Goal: Task Accomplishment & Management: Manage account settings

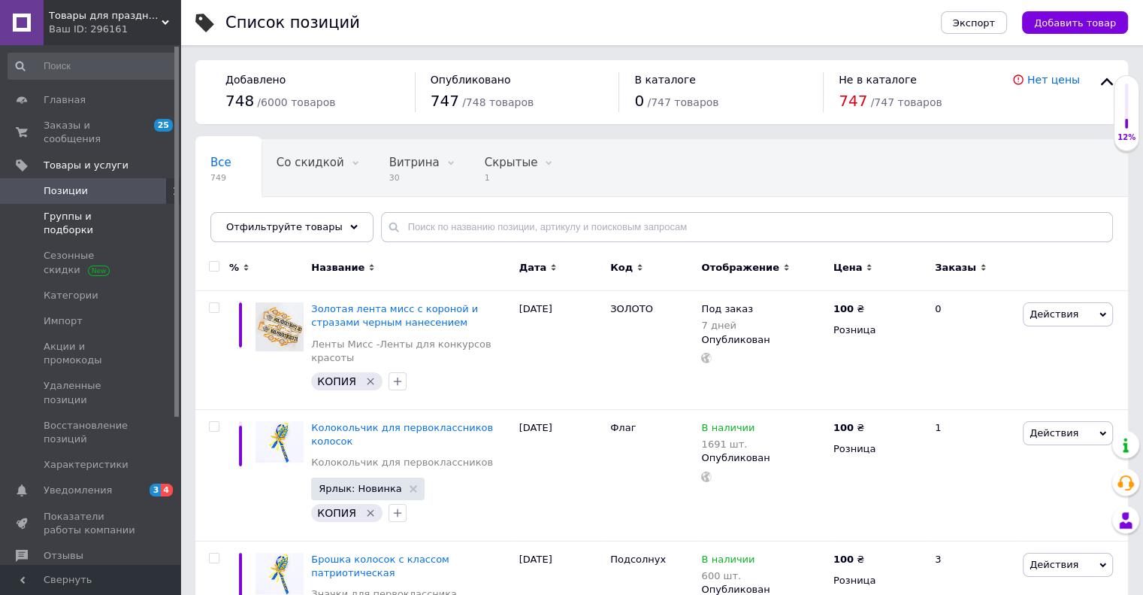
click at [78, 210] on span "Группы и подборки" at bounding box center [91, 223] width 95 height 27
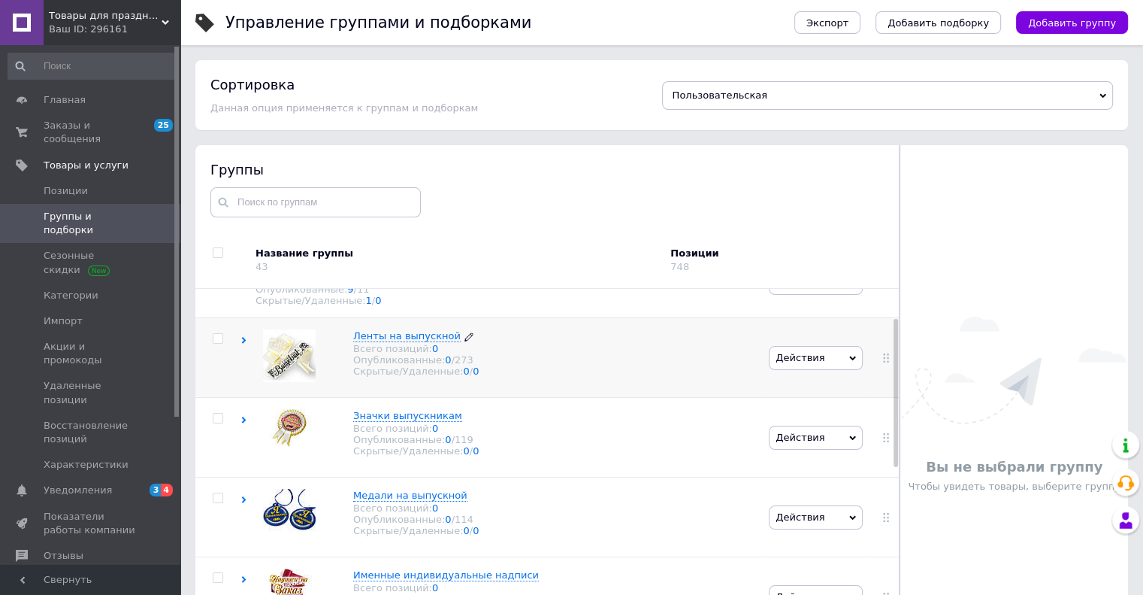
scroll to position [75, 0]
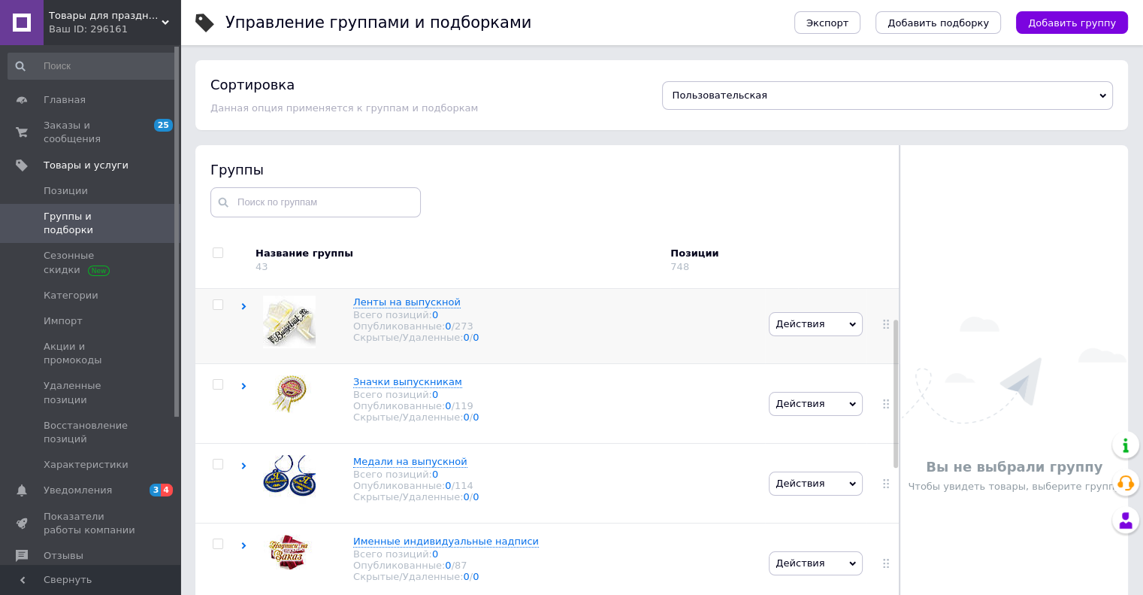
click at [243, 308] on icon at bounding box center [244, 306] width 7 height 7
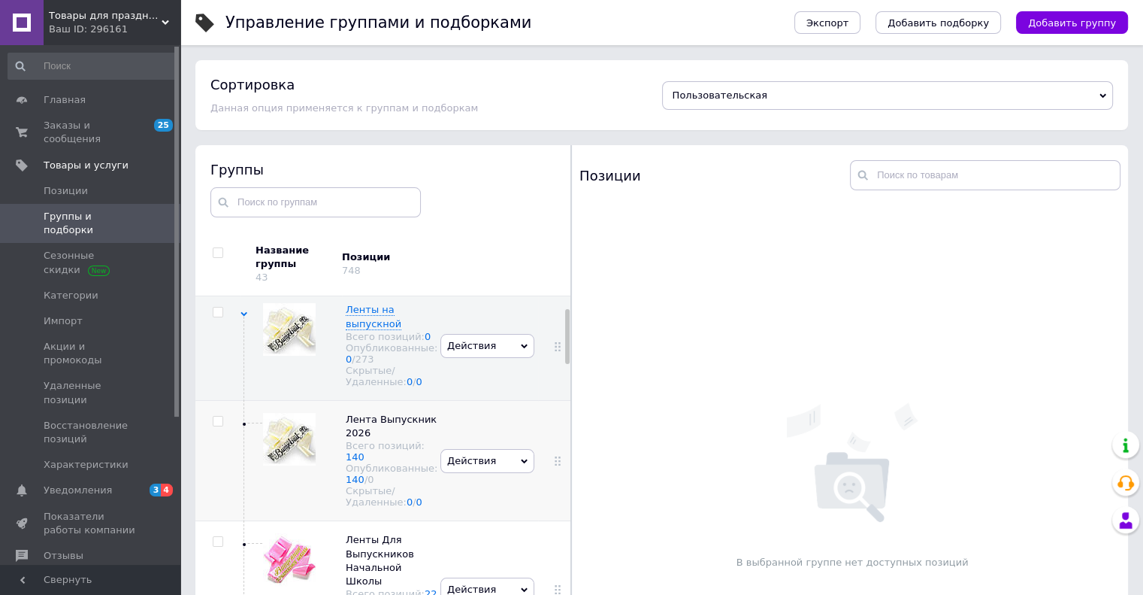
click at [289, 469] on div at bounding box center [289, 441] width 53 height 56
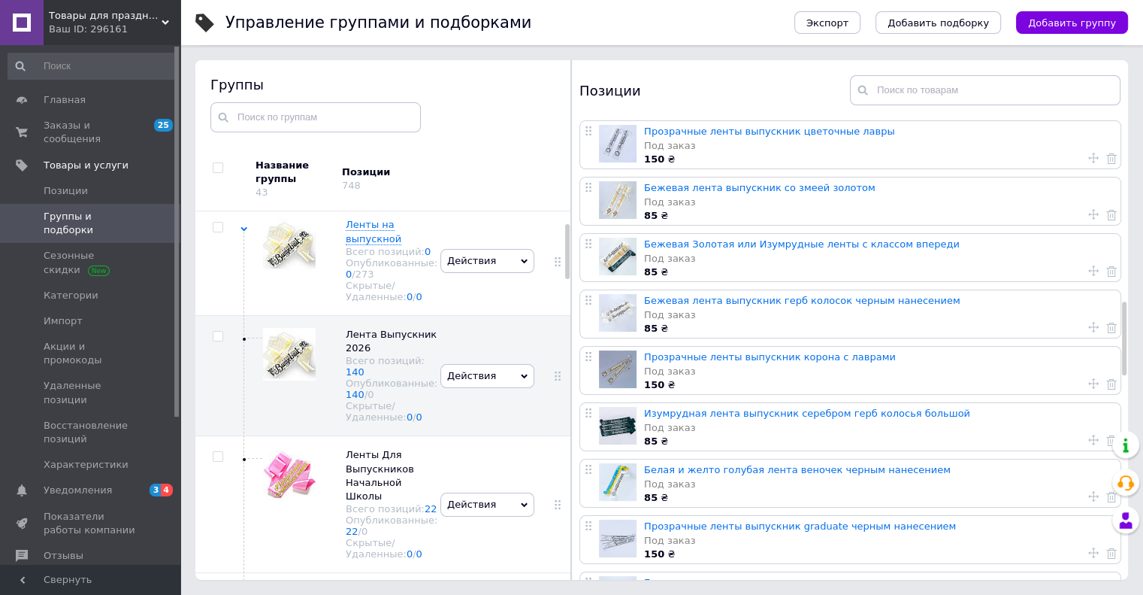
scroll to position [977, 0]
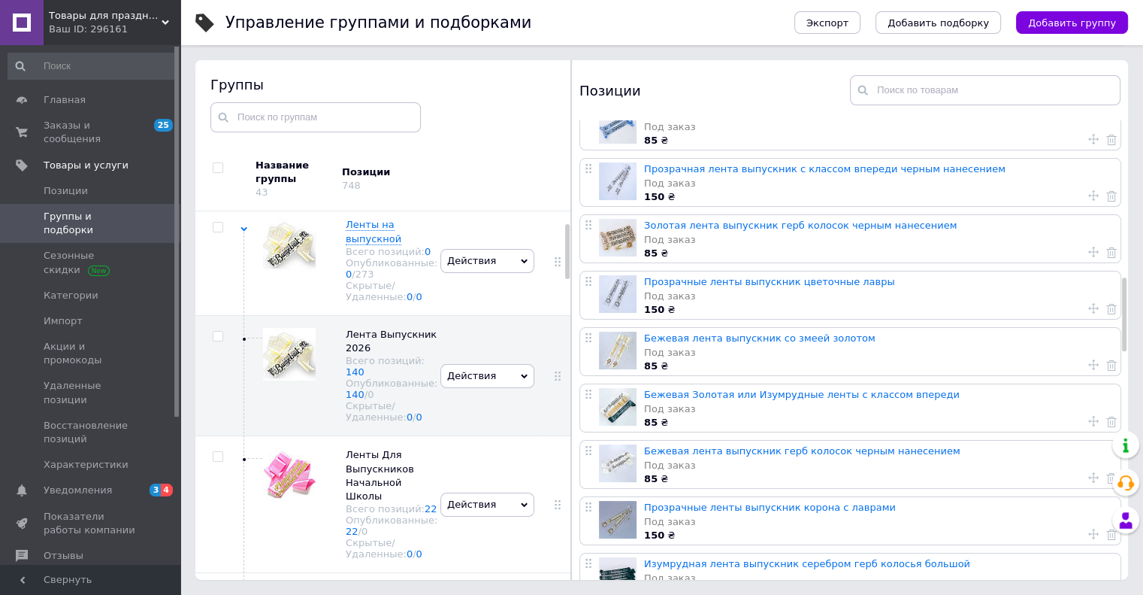
click at [694, 356] on div "Под заказ" at bounding box center [878, 353] width 469 height 14
click at [655, 334] on link "Бежевая лента выпускник со змеей золотом" at bounding box center [759, 337] width 231 height 11
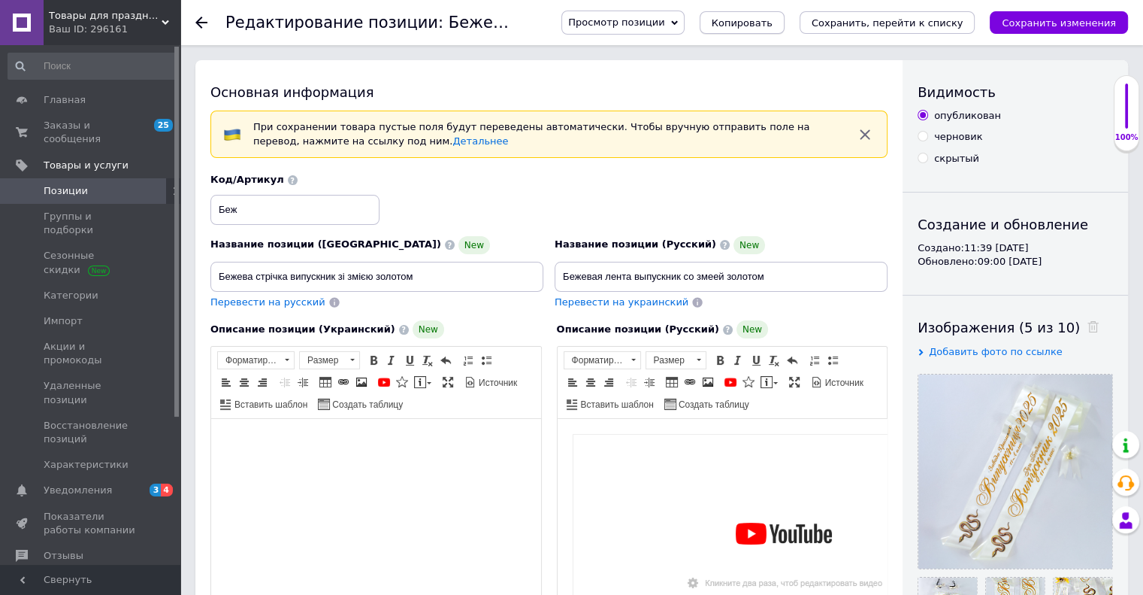
click at [770, 29] on button "Копировать" at bounding box center [742, 22] width 85 height 23
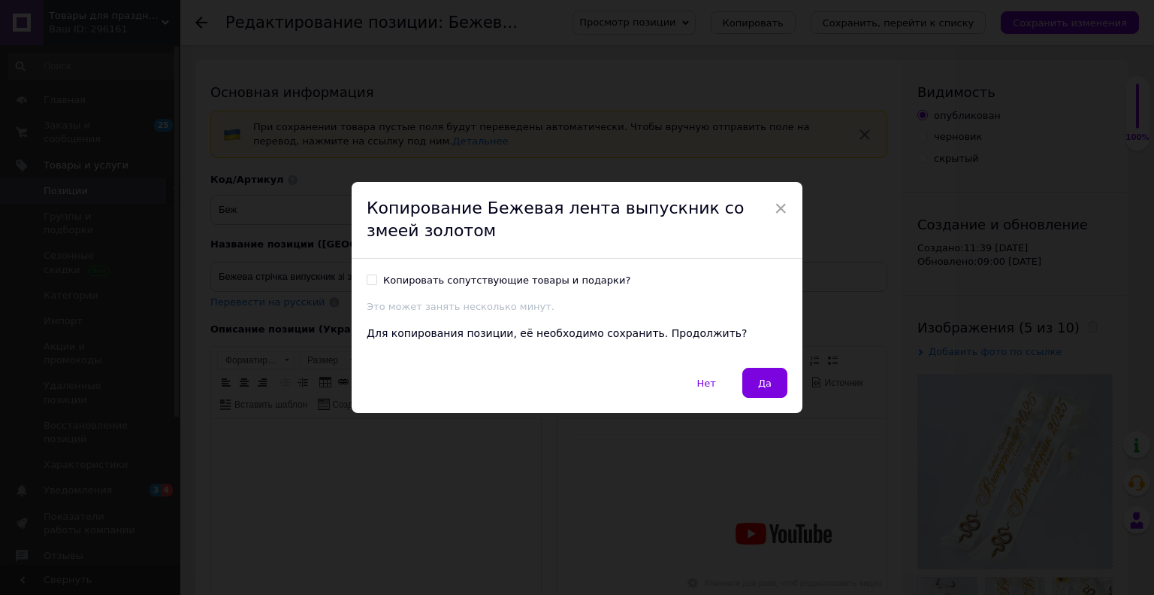
click at [372, 280] on input "Копировать сопутствующие товары и подарки?" at bounding box center [372, 279] width 10 height 10
checkbox input "true"
click at [755, 386] on button "Да" at bounding box center [765, 383] width 45 height 30
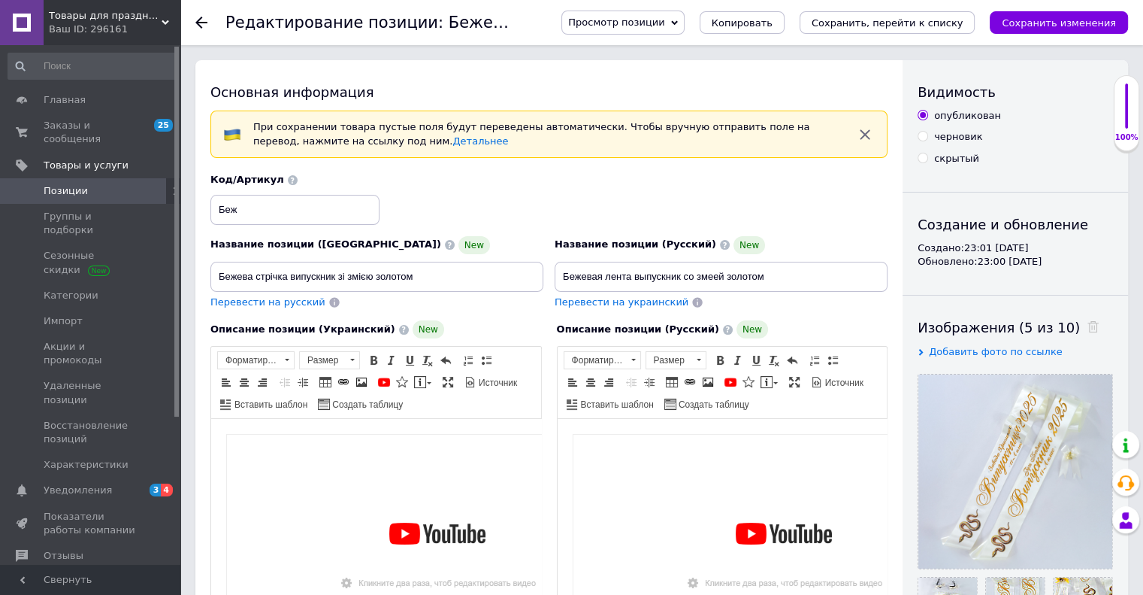
click at [866, 135] on icon "button" at bounding box center [865, 134] width 10 height 10
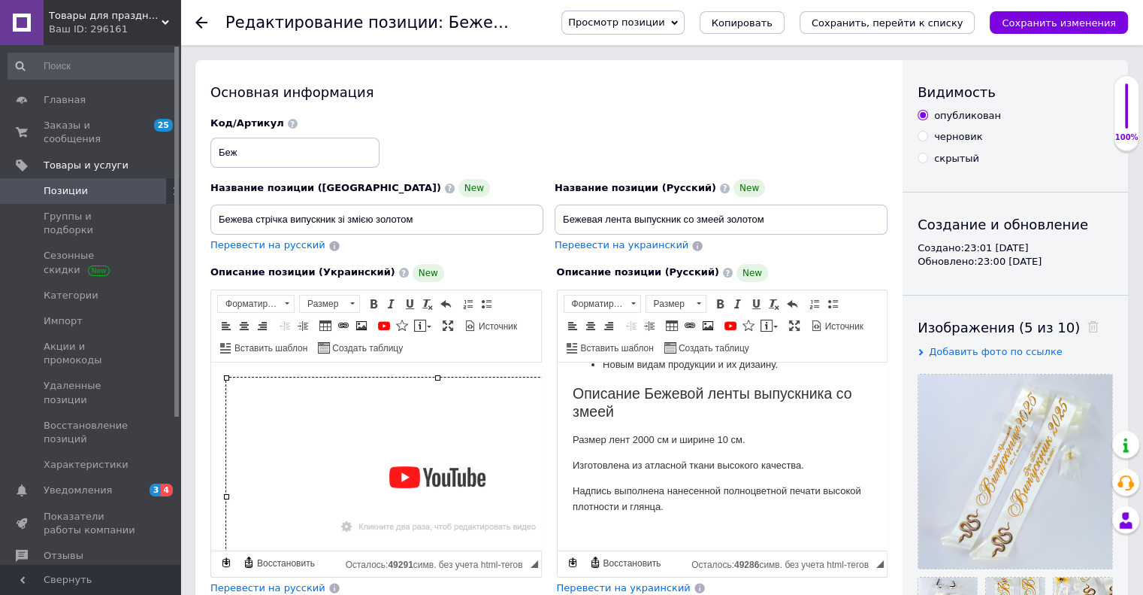
click at [347, 471] on img "Визуальный текстовый редактор, 2839FBE0-A557-4252-A479-9692F17C0A26" at bounding box center [437, 496] width 422 height 238
click at [319, 488] on img "Визуальный текстовый редактор, 2839FBE0-A557-4252-A479-9692F17C0A26" at bounding box center [437, 496] width 422 height 238
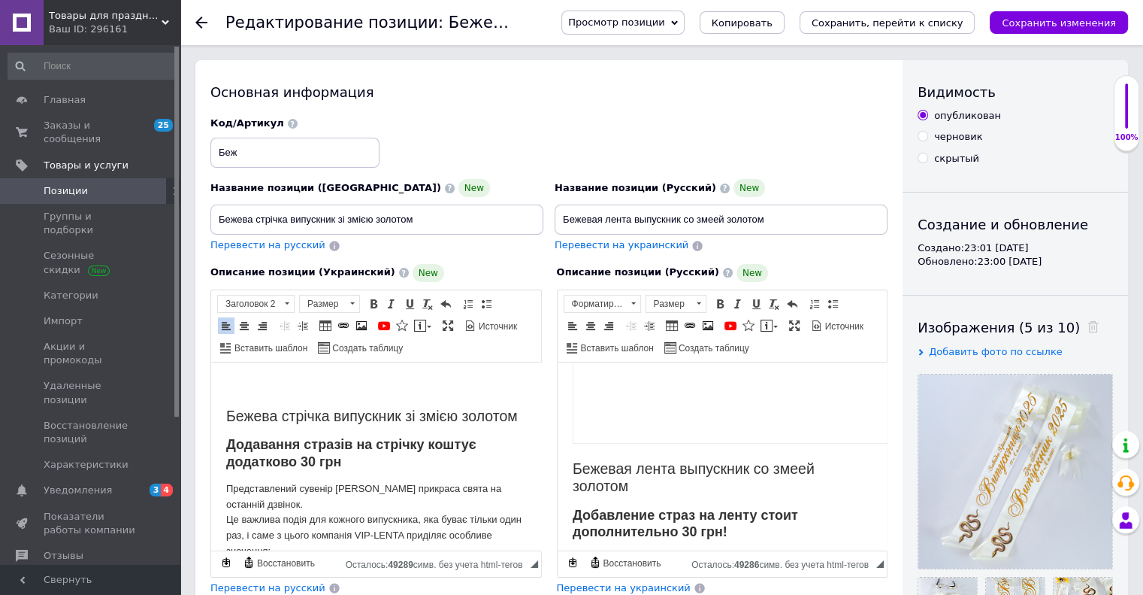
scroll to position [75, 0]
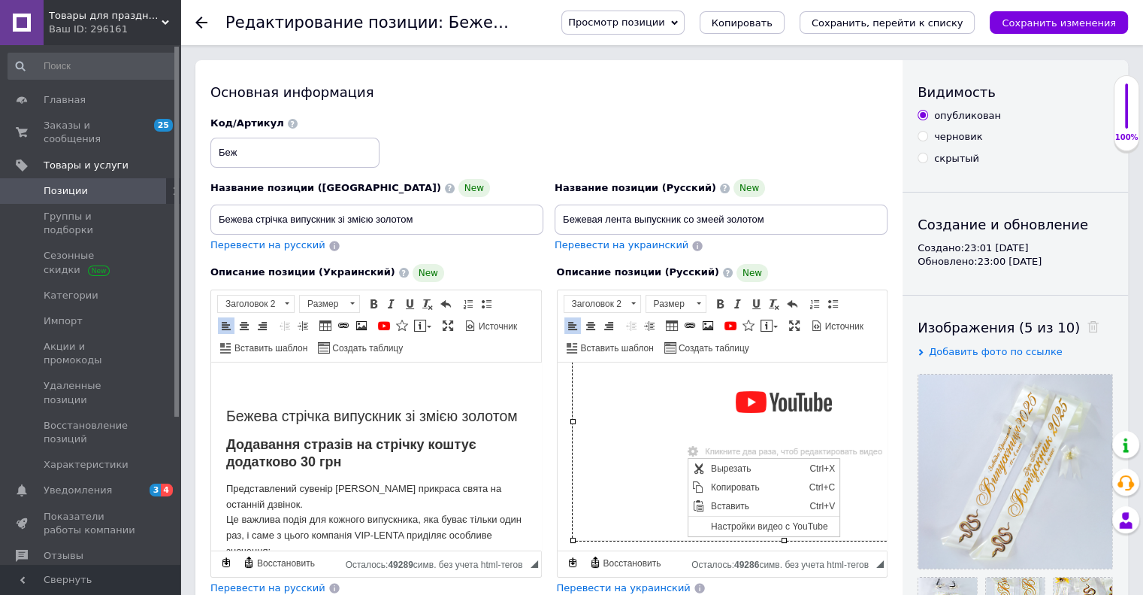
click at [622, 507] on img "Визуальный текстовый редактор, B2A7A870-EA33-4C24-A916-C74D007FACA1" at bounding box center [783, 421] width 422 height 238
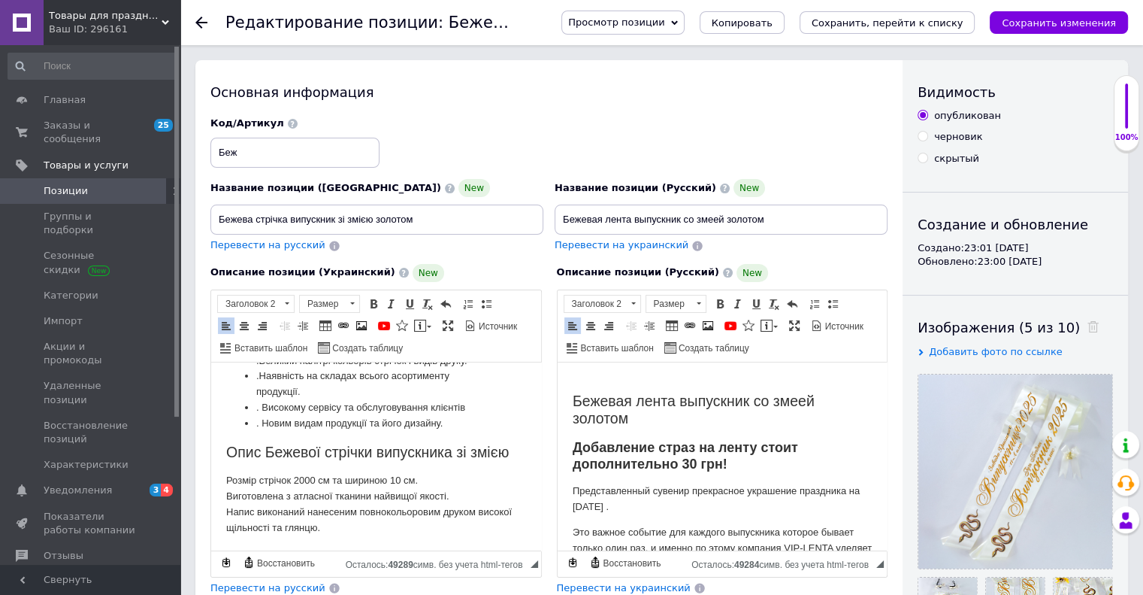
scroll to position [0, 0]
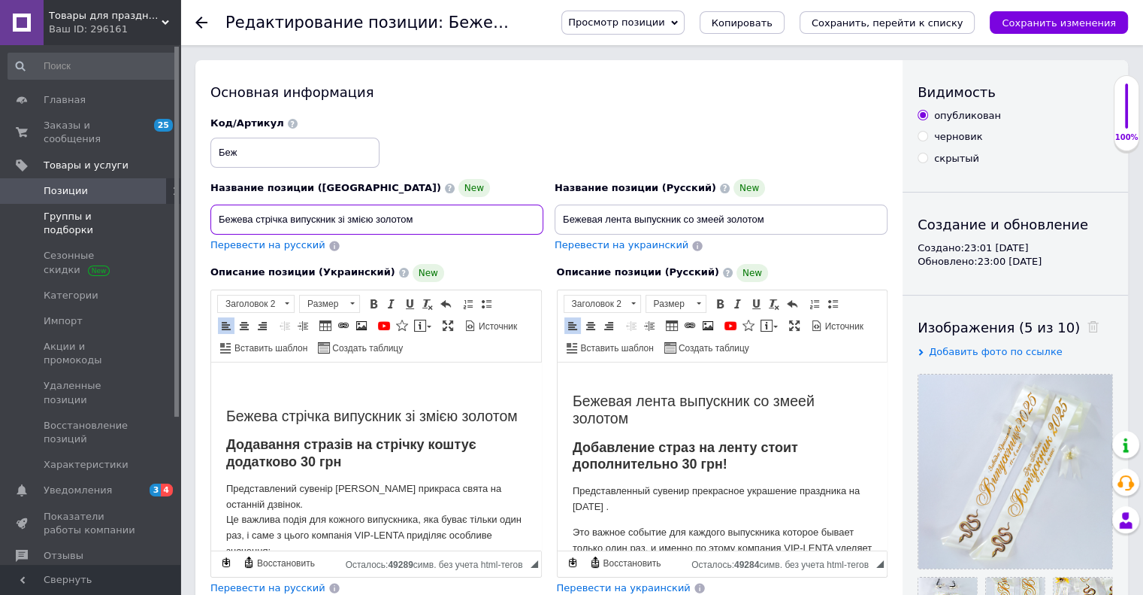
drag, startPoint x: 438, startPoint y: 219, endPoint x: 162, endPoint y: 207, distance: 276.1
paste input "2026 золотим нанесенням дизайн колосок"
drag, startPoint x: 292, startPoint y: 439, endPoint x: 192, endPoint y: 402, distance: 106.5
click at [211, 402] on html "Бежева стрічка випускник зі змією золотом Додавання стразів на стрічку коштує д…" at bounding box center [376, 571] width 330 height 419
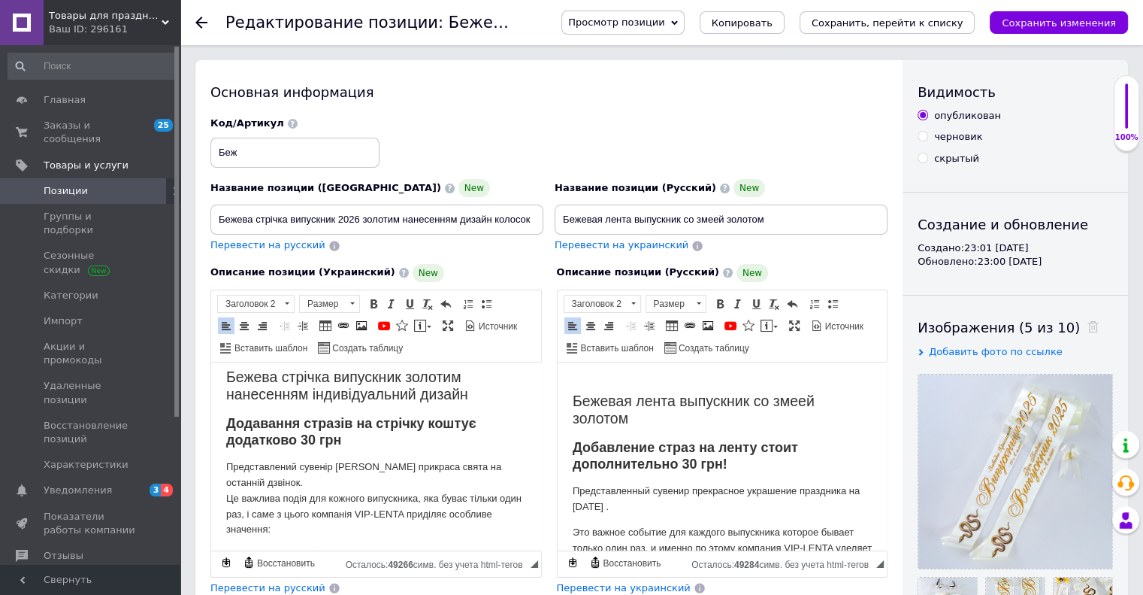
scroll to position [75, 0]
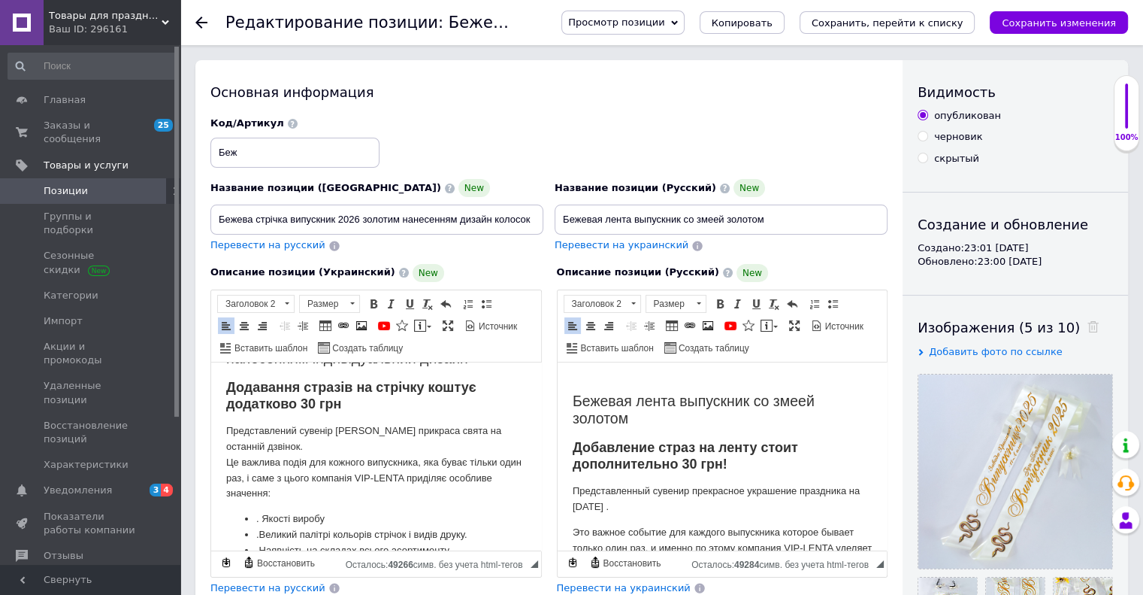
drag, startPoint x: 376, startPoint y: 455, endPoint x: 349, endPoint y: 597, distance: 144.5
drag, startPoint x: 349, startPoint y: 597, endPoint x: 225, endPoint y: 383, distance: 247.2
click at [225, 383] on html "Бежева стрічка випускник золотим нанесенням індивідуальний дизайн Додавання стр…" at bounding box center [376, 505] width 330 height 437
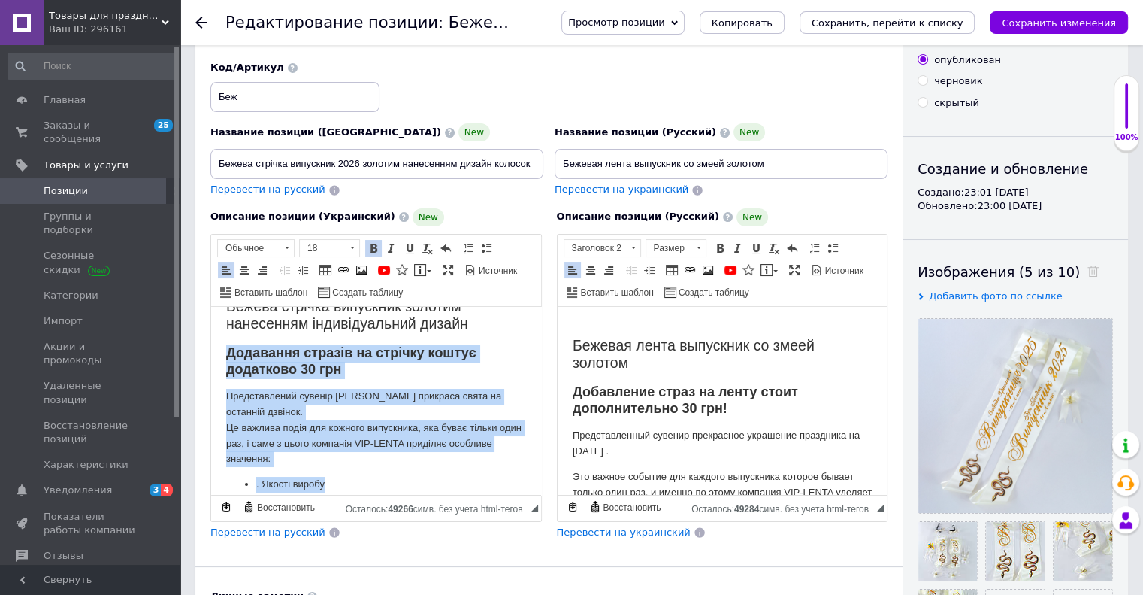
scroll to position [247, 0]
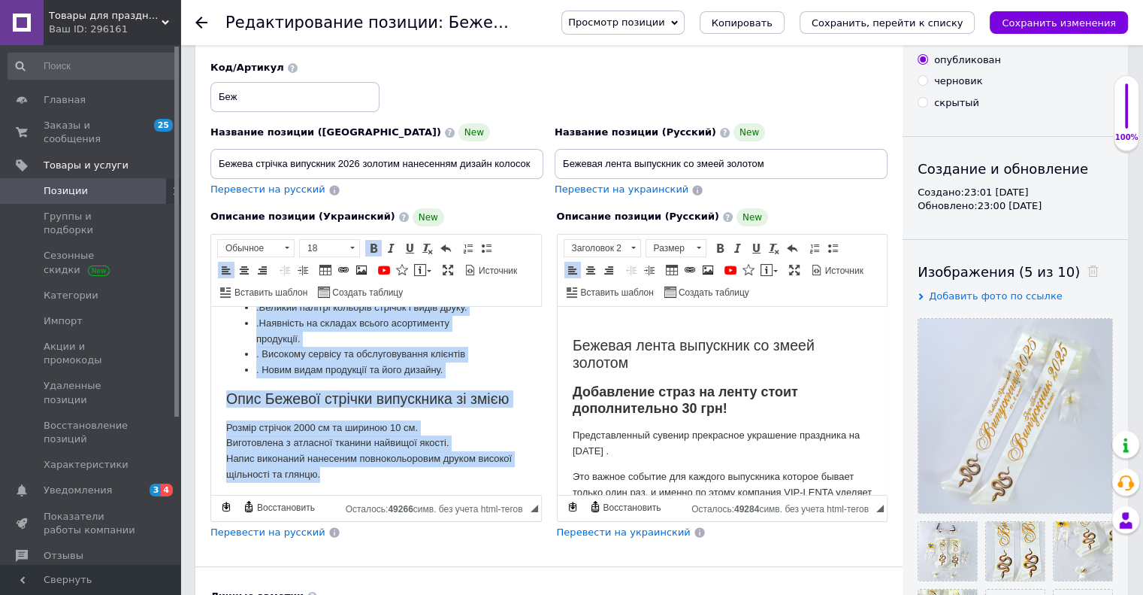
drag, startPoint x: 224, startPoint y: 401, endPoint x: 390, endPoint y: 485, distance: 186.2
click at [390, 485] on html "Бежева стрічка випускник золотим нанесенням індивідуальний дизайн Додавання стр…" at bounding box center [376, 278] width 330 height 437
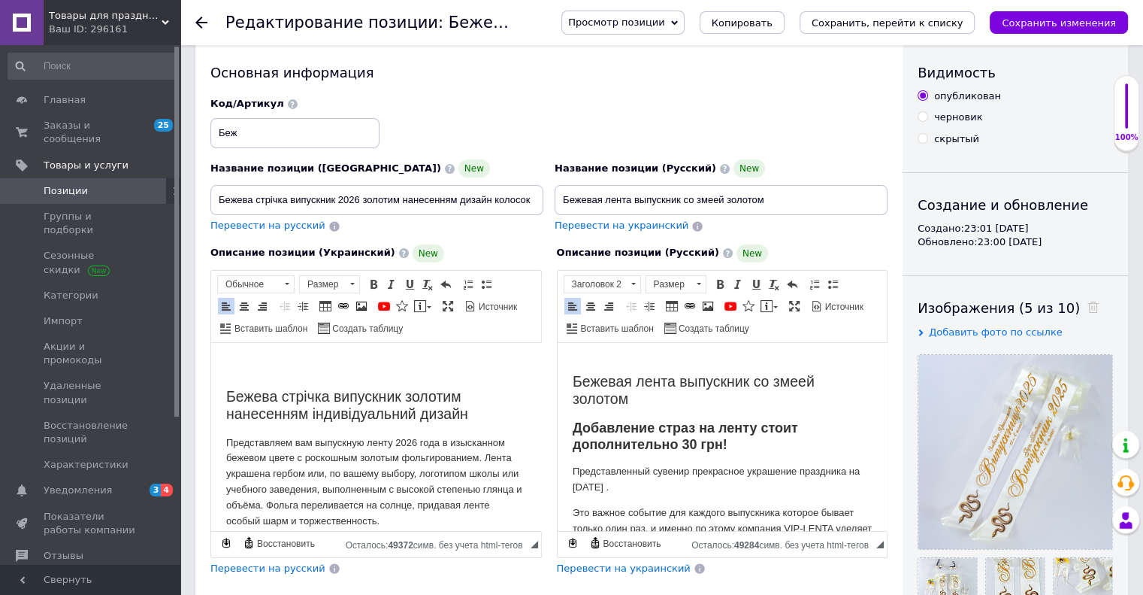
scroll to position [0, 0]
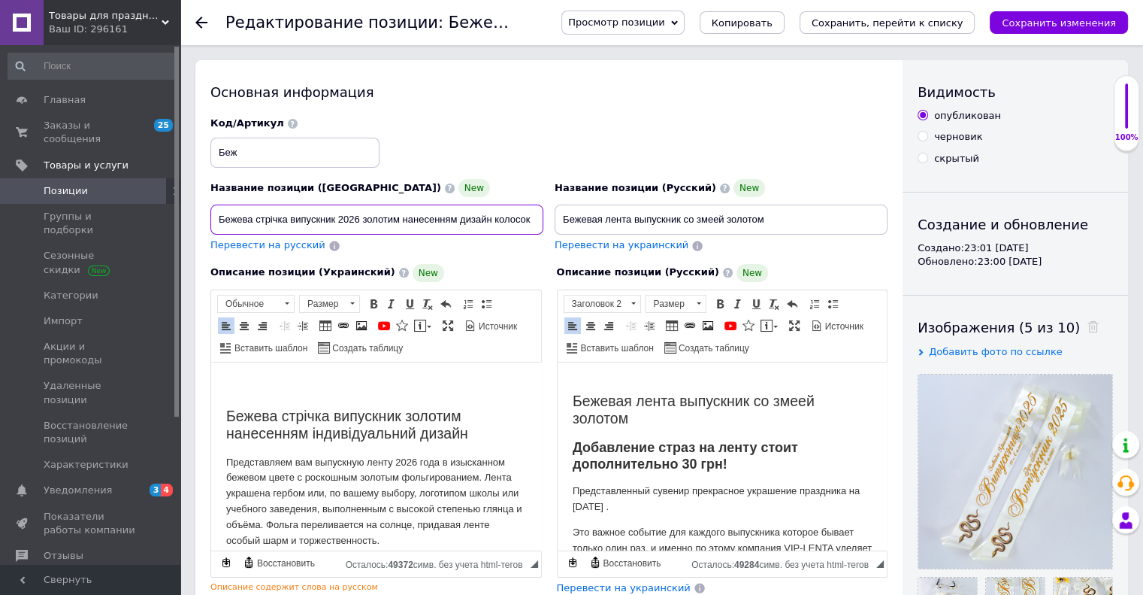
drag, startPoint x: 359, startPoint y: 219, endPoint x: 334, endPoint y: 227, distance: 26.9
click at [334, 227] on input "Бежева стрічка випускник 2026 золотим нанесенням дизайн колосок" at bounding box center [376, 219] width 333 height 30
click at [337, 216] on input "Бежева стрічка випускник золотим нанесенням дизайн колосок" at bounding box center [376, 219] width 333 height 30
click at [403, 411] on h2 "Бежева стрічка випускник золотим нанесенням індивідуальний дизайн" at bounding box center [376, 424] width 300 height 35
click at [471, 440] on h2 "Бежева стрічка випускник 2026 золотим нанесенням індивідуальний дизайн" at bounding box center [376, 424] width 300 height 35
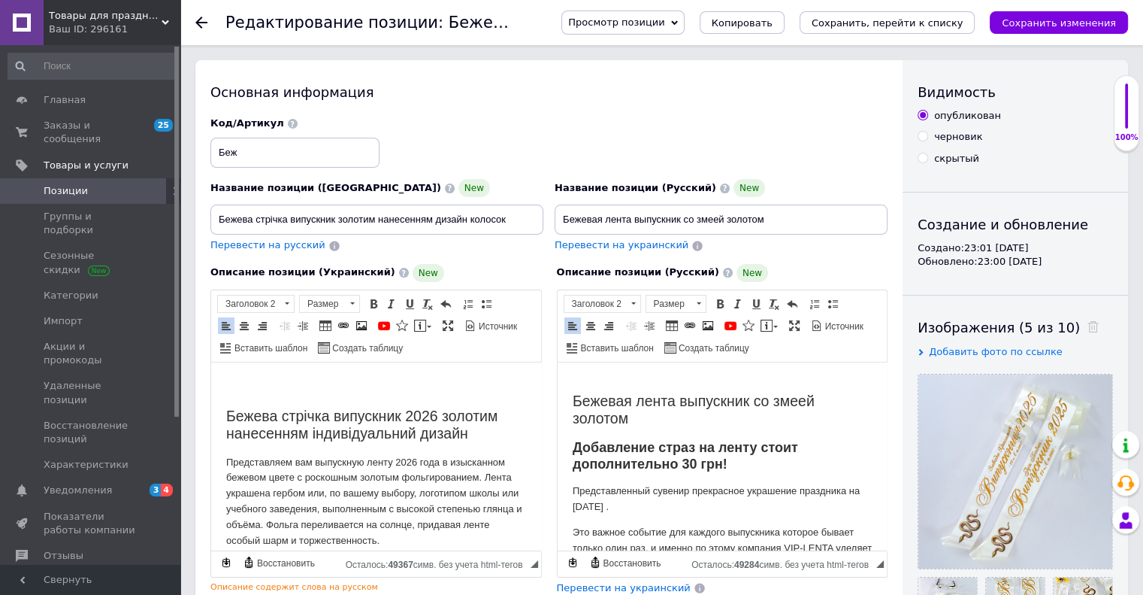
click at [396, 431] on h2 "Бежева стрічка випускник 2026 золотим нанесенням індивідуальний дизайн" at bounding box center [376, 424] width 300 height 35
click at [283, 439] on h2 "Бежева стрічка випускник 2026 золотим нанесенням індивідуальний дизайн" at bounding box center [376, 424] width 300 height 35
drag, startPoint x: 242, startPoint y: 415, endPoint x: 333, endPoint y: 411, distance: 91.0
click at [262, 414] on h2 "Бежева стрічка випускник 2026 золотим нанесенням індивідуальний дизайн" at bounding box center [376, 424] width 300 height 35
click at [305, 414] on h2 "Бежева стрічка випускник 2026 золотим нанесенням індивідуальний дизайн" at bounding box center [376, 424] width 300 height 35
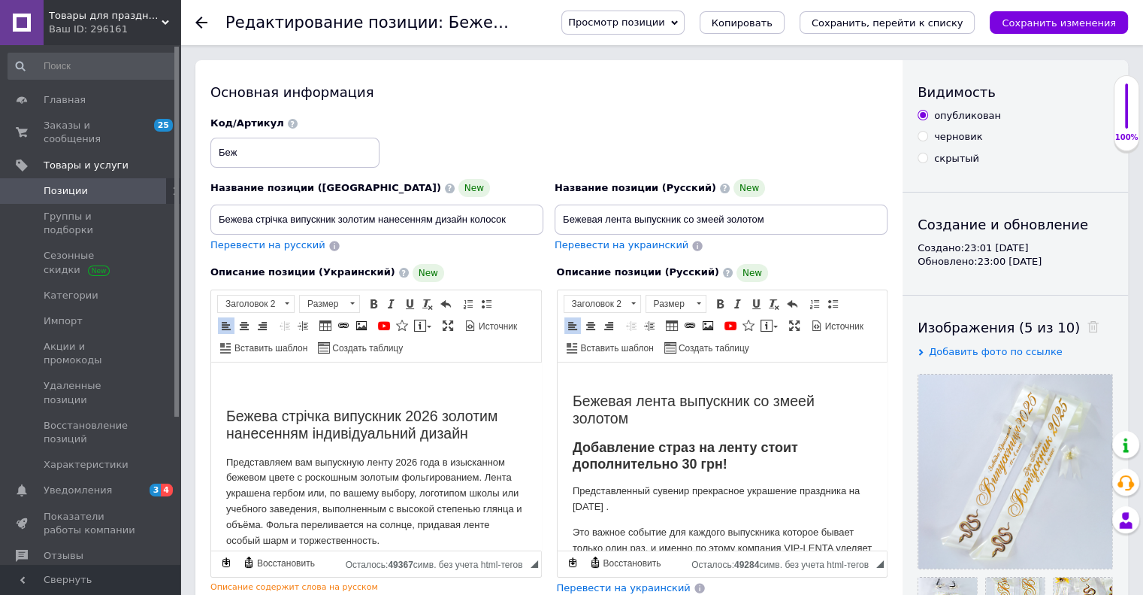
click at [355, 415] on h2 "Бежева стрічка випускник 2026 золотим нанесенням індивідуальний дизайн" at bounding box center [376, 424] width 300 height 35
click at [364, 228] on input "Бежева стрічка випускник золотим нанесенням дизайн колосок" at bounding box center [376, 219] width 333 height 30
drag, startPoint x: 469, startPoint y: 219, endPoint x: 436, endPoint y: 231, distance: 35.2
click at [436, 231] on input "Бежева стрічка випускник золотим нанесенням дизайн колосок" at bounding box center [376, 219] width 333 height 30
type input "Бежева стрічка випускник золотим нанесенням герб колосок"
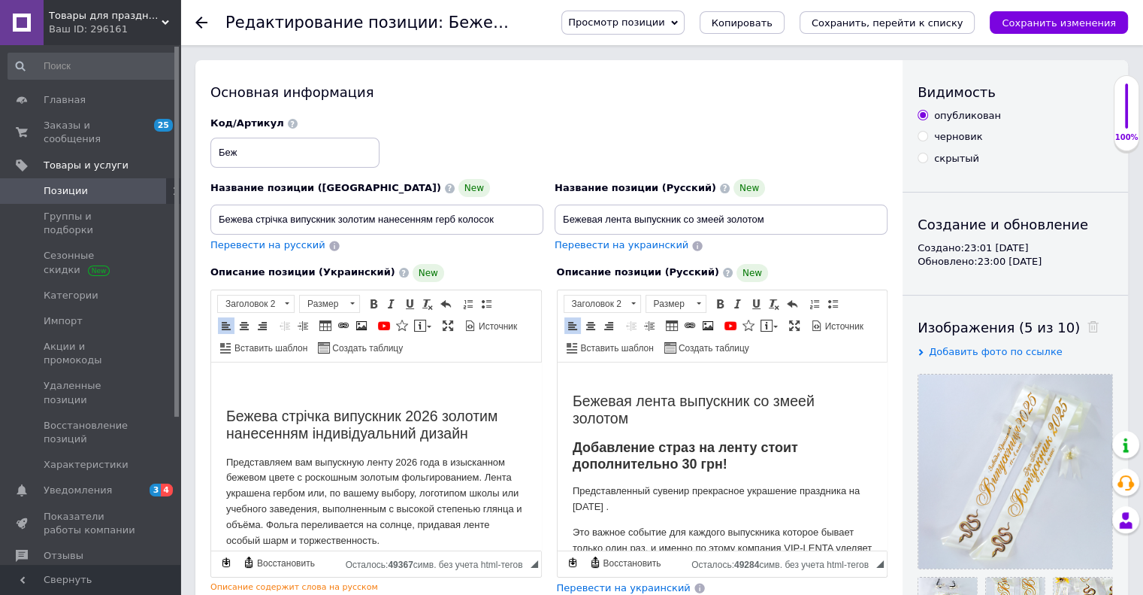
click at [472, 437] on h2 "Бежева стрічка випускник 2026 золотим нанесенням індивідуальний дизайн" at bounding box center [376, 424] width 300 height 35
click at [435, 415] on h2 "Бежева стрічка випускник 2026 золотим нанесенням індивідуальний дизайн герб" at bounding box center [376, 424] width 300 height 35
drag, startPoint x: 514, startPoint y: 222, endPoint x: 216, endPoint y: 228, distance: 298.4
click at [216, 228] on input "Бежева стрічка випускник золотим нанесенням герб колосок" at bounding box center [376, 219] width 333 height 30
drag, startPoint x: 786, startPoint y: 217, endPoint x: 536, endPoint y: 231, distance: 250.6
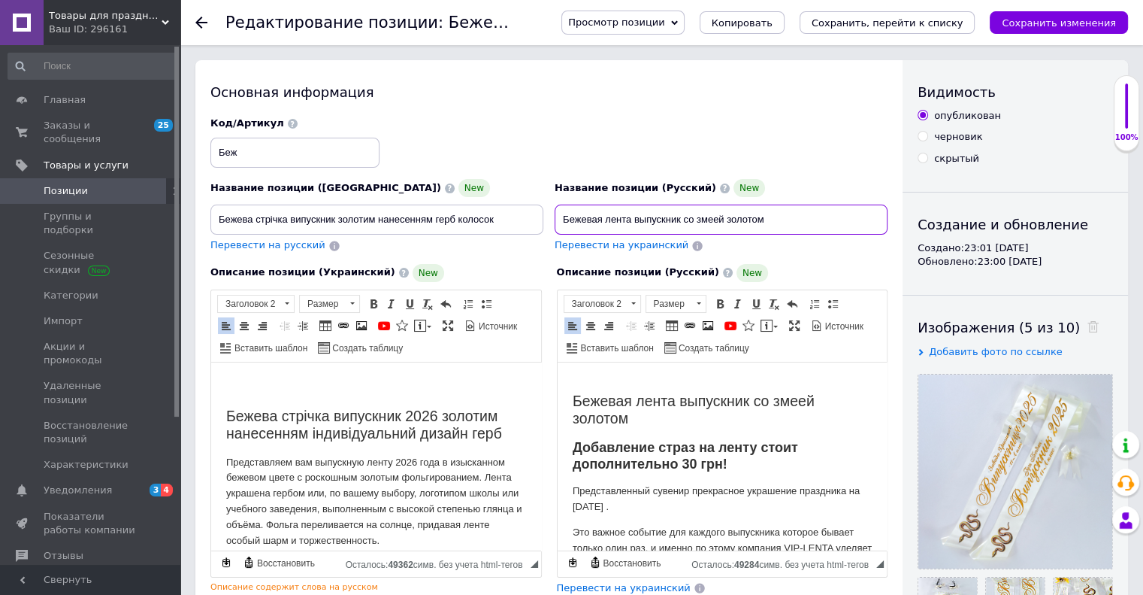
click at [542, 237] on div "Название позиции (Украинский) New Бежева стрічка випускник золотим нанесенням г…" at bounding box center [549, 184] width 688 height 147
paste input "золотым нанесением герб колосок"
type input "Бежевая лента выпускник золотым нанесением герб колосок"
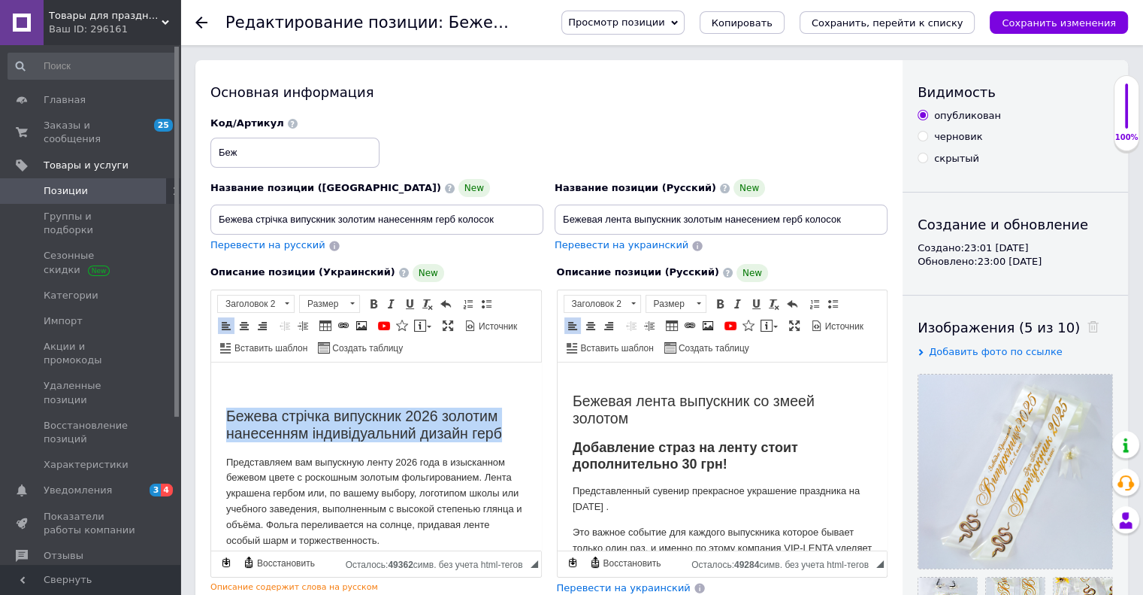
drag, startPoint x: 225, startPoint y: 419, endPoint x: 509, endPoint y: 432, distance: 283.6
click at [509, 432] on html "Бежева стрічка випускник 2026 золотим нанесенням індивідуальний дизайн герб Пре…" at bounding box center [376, 506] width 330 height 289
copy h2 "Бежева стрічка випускник 2026 золотим нанесенням індивідуальний дизайн герб"
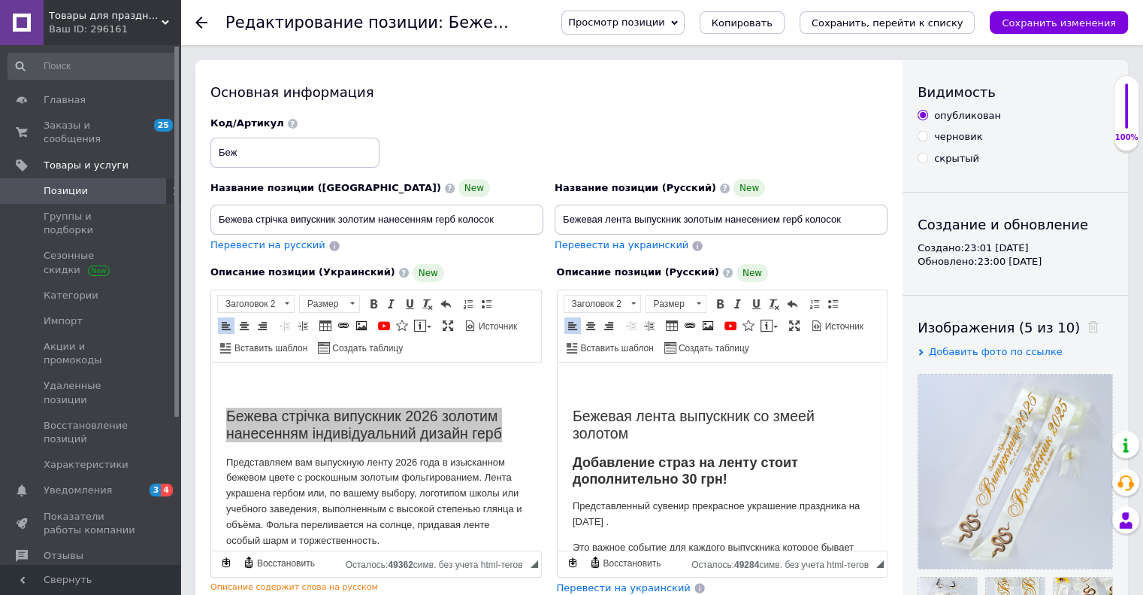
drag, startPoint x: 649, startPoint y: 439, endPoint x: 871, endPoint y: 378, distance: 230.6
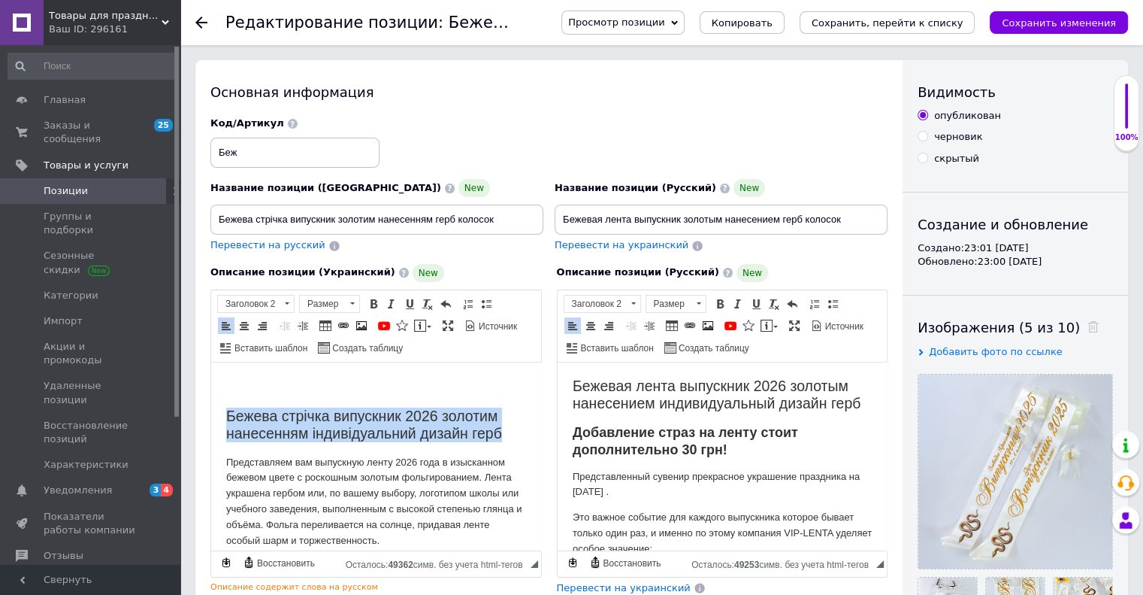
click at [436, 416] on h2 "Бежева стрічка випускник 2026 золотим нанесенням індивідуальний дизайн герб" at bounding box center [376, 424] width 300 height 35
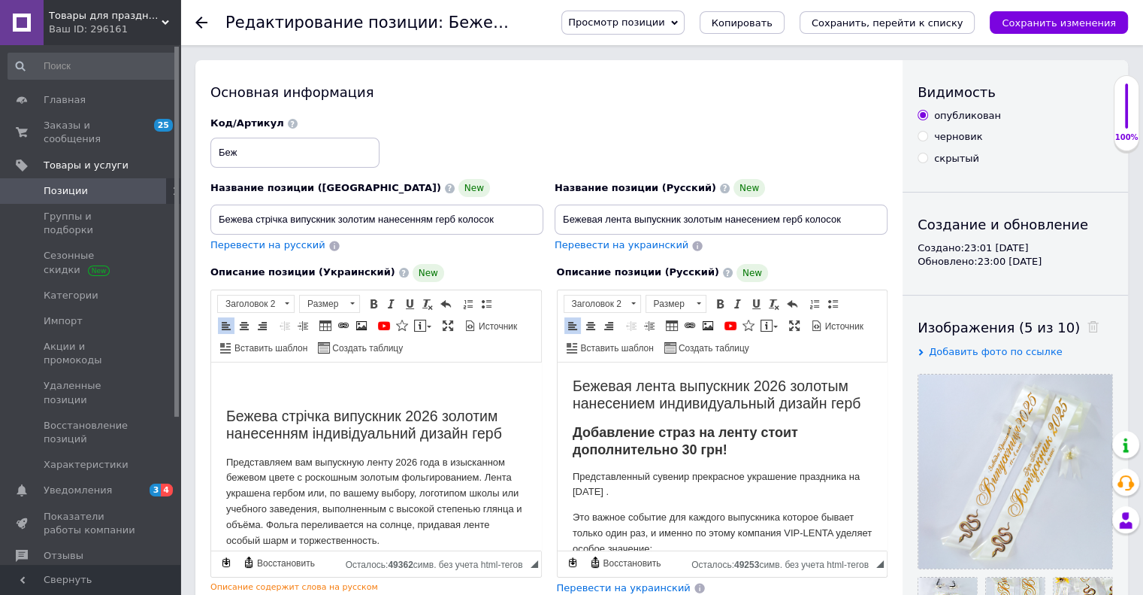
click at [225, 413] on html "Бежева стрічка випускник 2026 золотим нанесенням індивідуальний дизайн герб Пре…" at bounding box center [376, 506] width 330 height 289
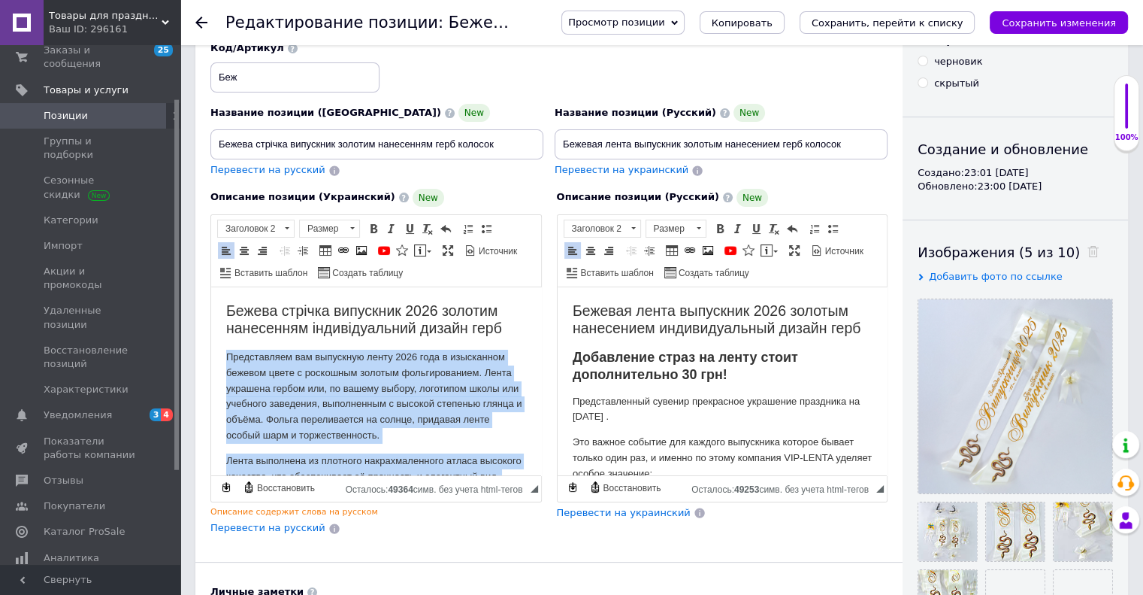
scroll to position [71, 0]
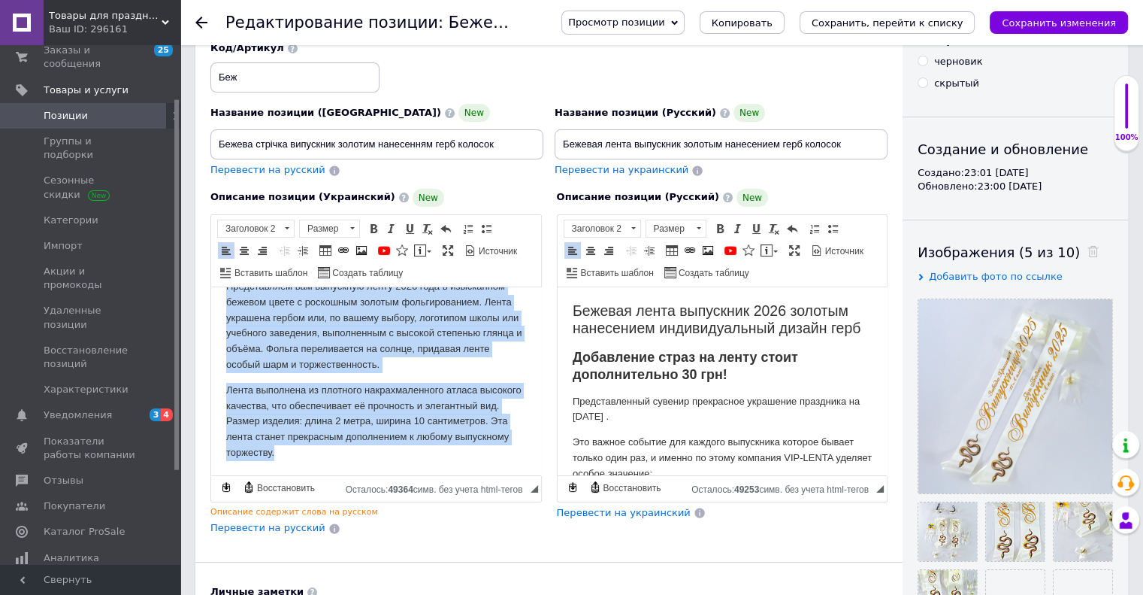
drag, startPoint x: 227, startPoint y: 356, endPoint x: 410, endPoint y: 504, distance: 235.2
click at [410, 476] on html "Бежева стрічка випускник 2026 золотим нанесенням індивідуальний дизайн герб Пре…" at bounding box center [376, 345] width 330 height 259
copy body "Представляем вам выпускную ленту 2026 года в изысканном бежевом цвете с роскошн…"
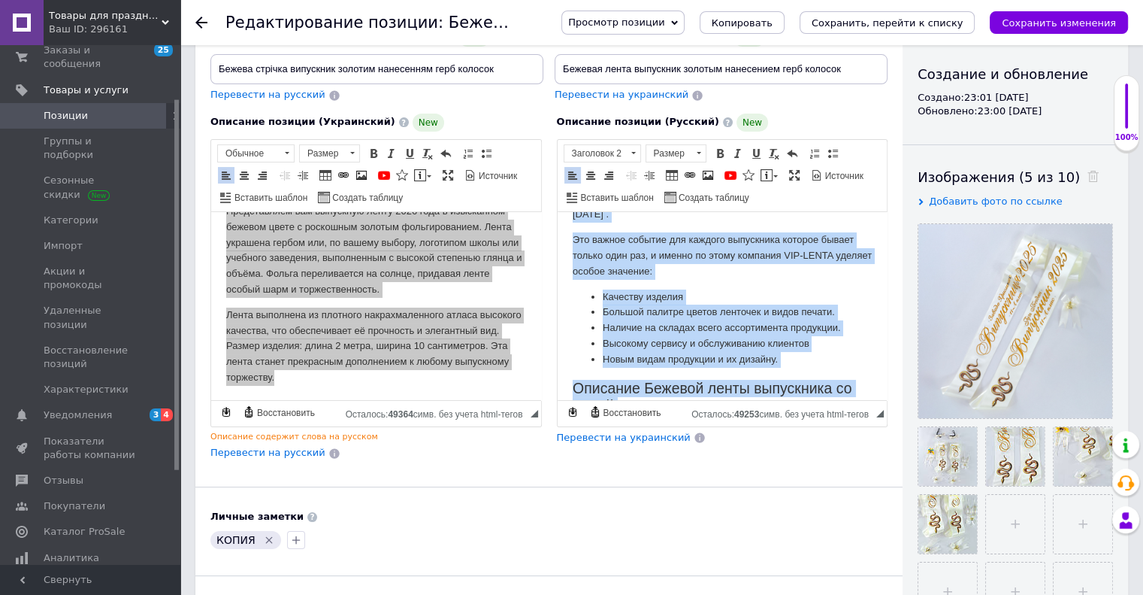
scroll to position [305, 0]
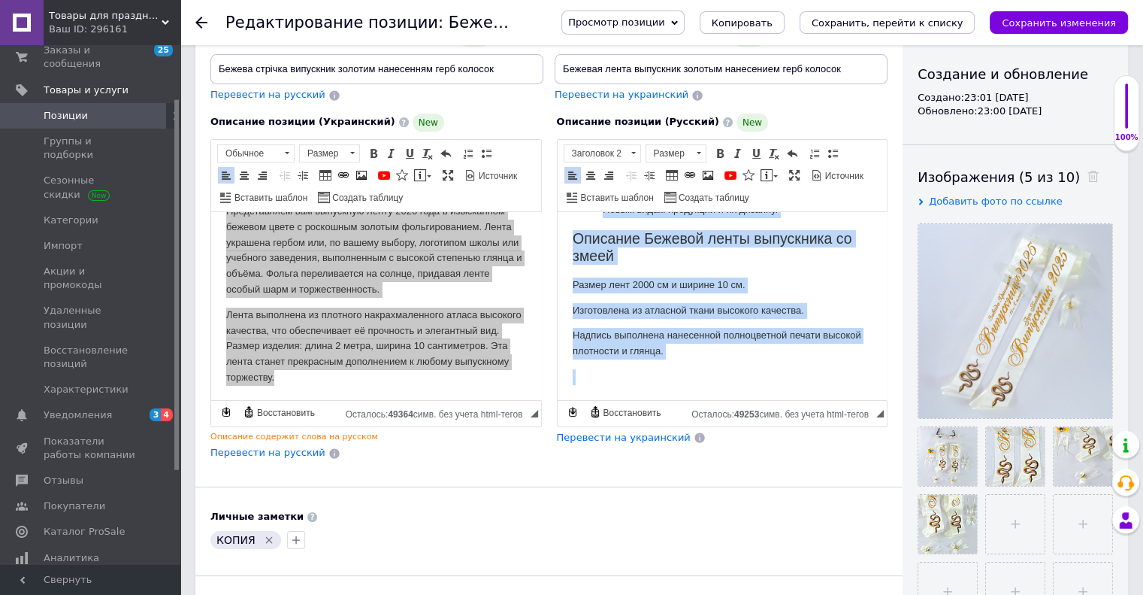
drag, startPoint x: 574, startPoint y: 281, endPoint x: 1266, endPoint y: 611, distance: 766.1
click at [709, 400] on html "Бежевая лента выпускник 2026 золотым нанесением индивидуальный дизайн герб Доба…" at bounding box center [722, 167] width 330 height 464
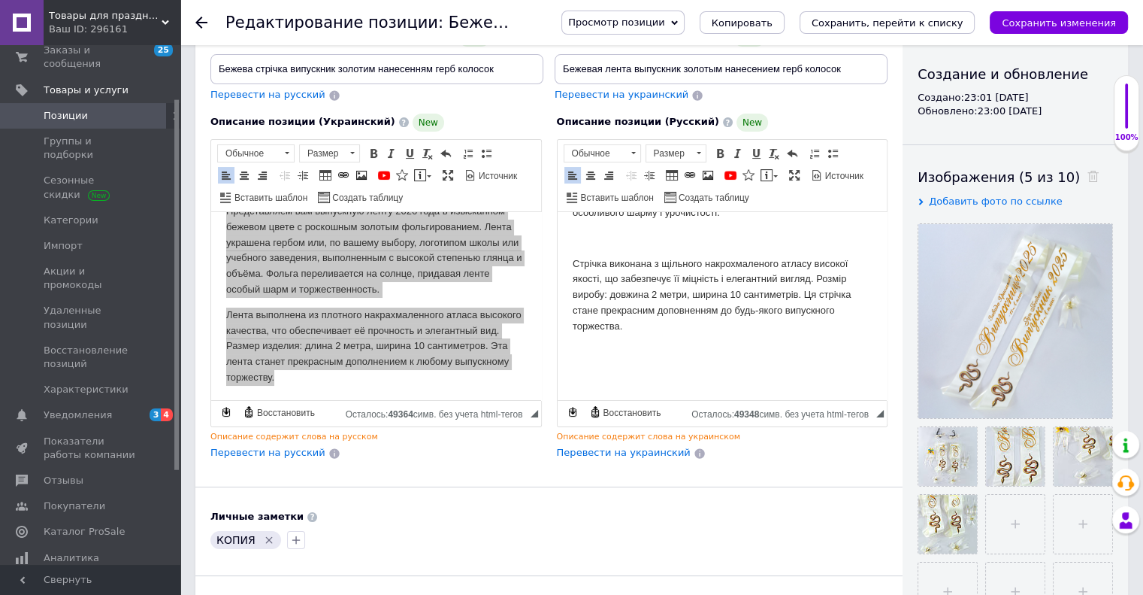
scroll to position [147, 0]
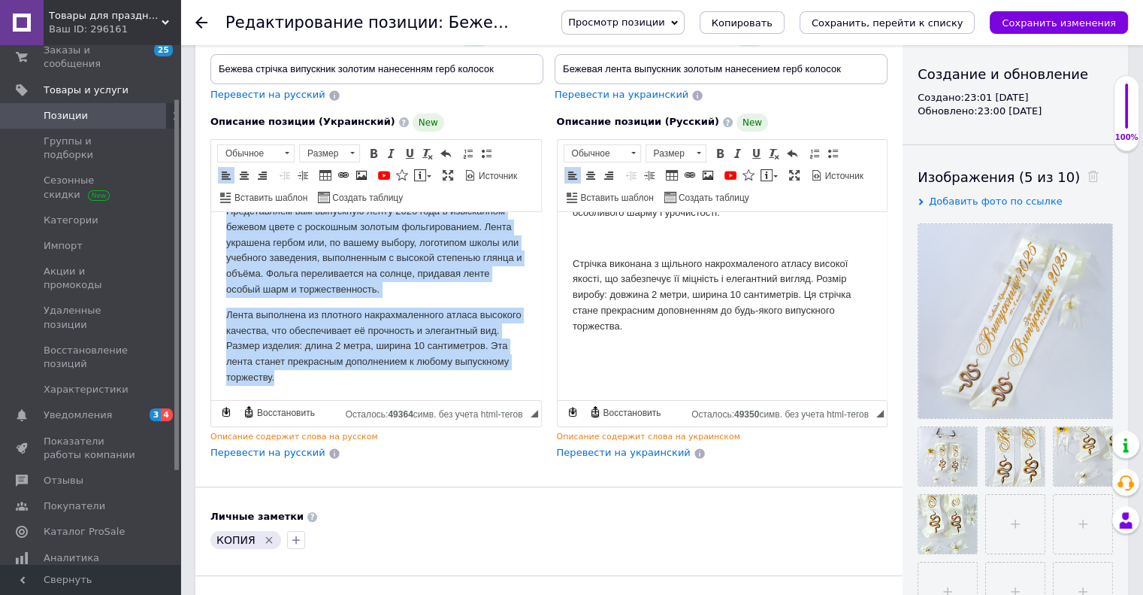
click at [458, 387] on html "Бежева стрічка випускник 2026 золотим нанесенням індивідуальний дизайн герб Пре…" at bounding box center [376, 270] width 330 height 259
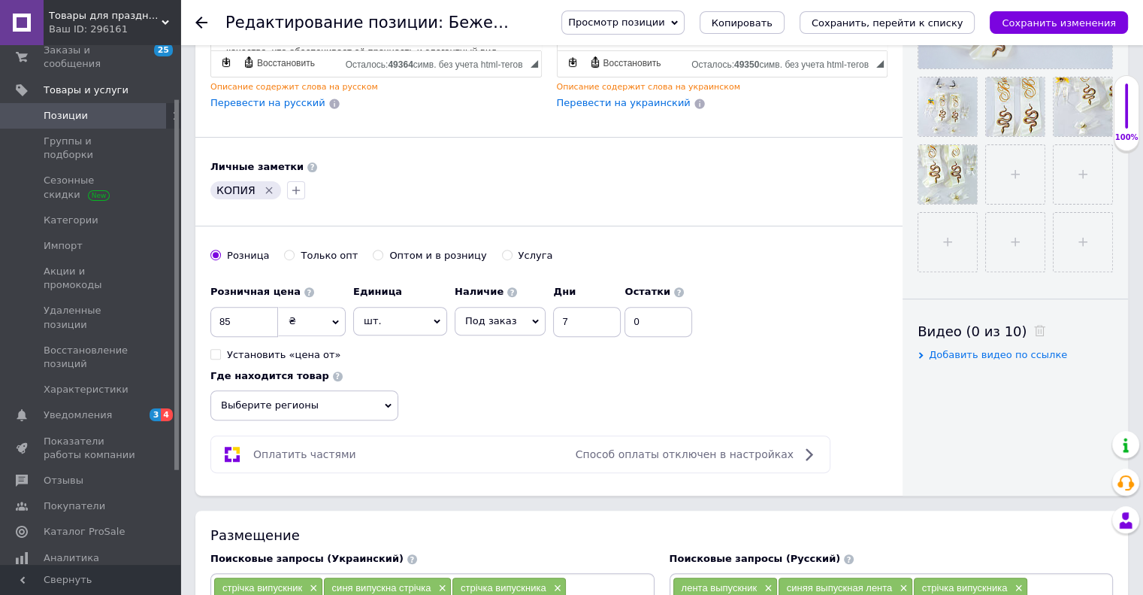
scroll to position [526, 0]
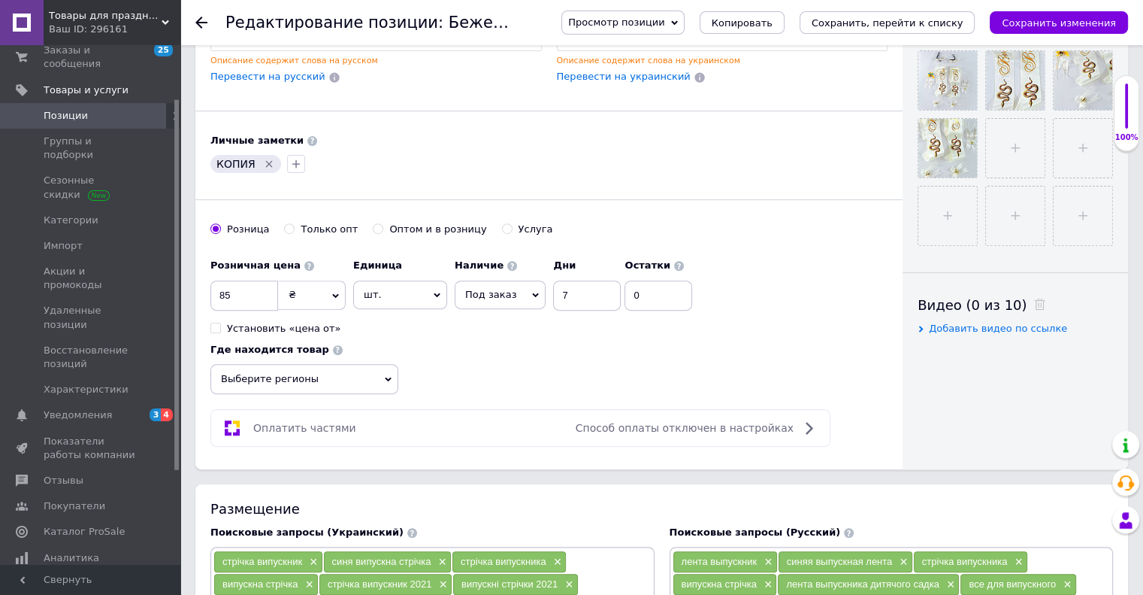
click at [378, 177] on div "Основная информация Название позиции (Украинский) New Бежева стрічка випускник …" at bounding box center [548, 1] width 707 height 935
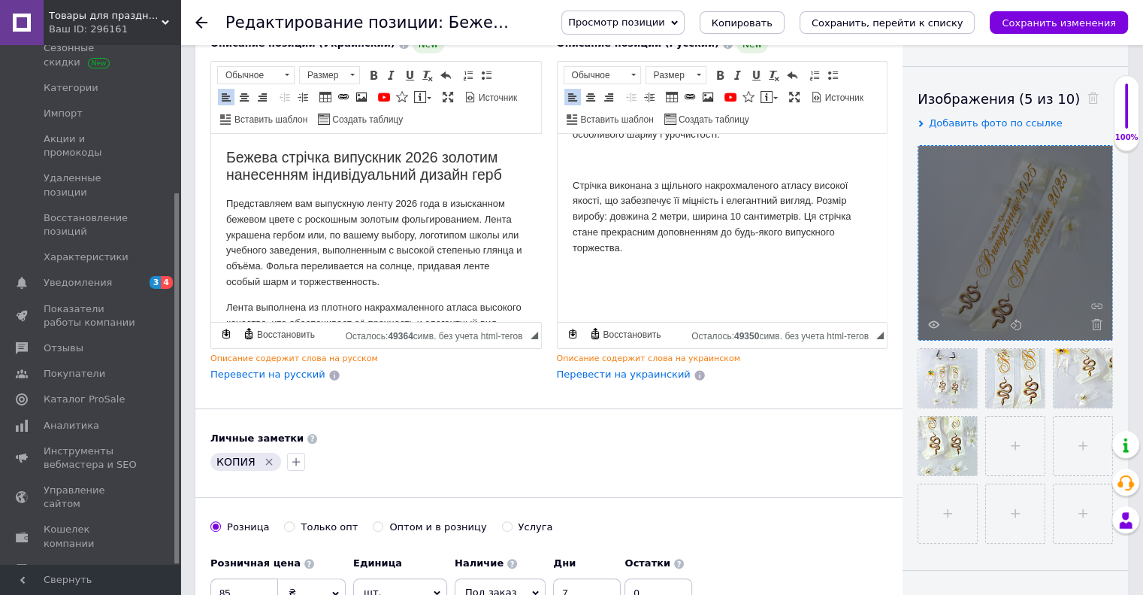
scroll to position [225, 0]
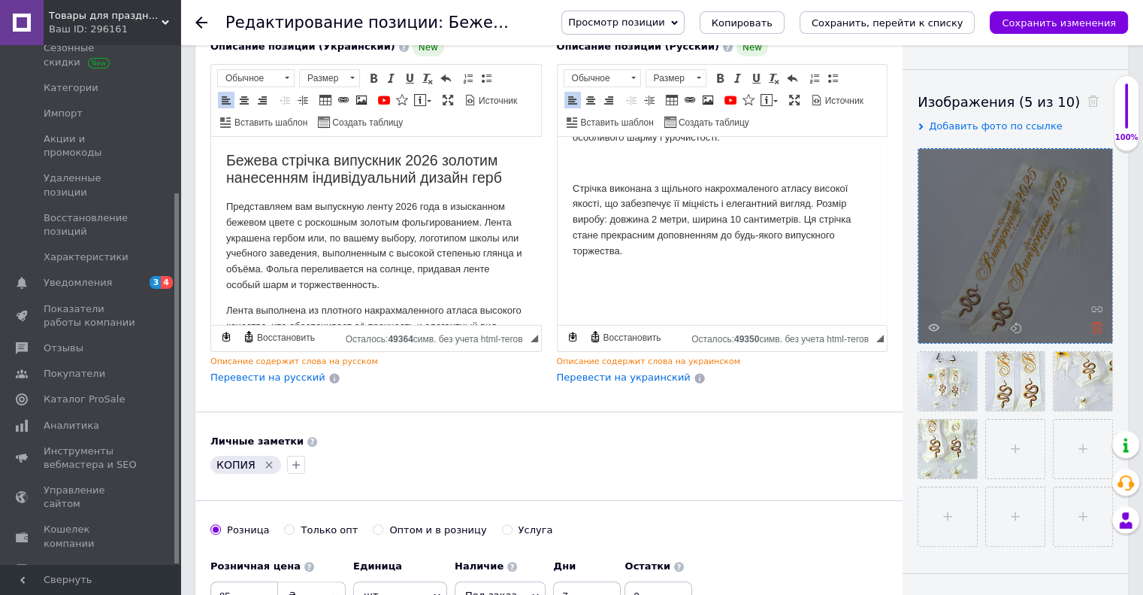
click at [1097, 327] on use at bounding box center [1096, 327] width 11 height 11
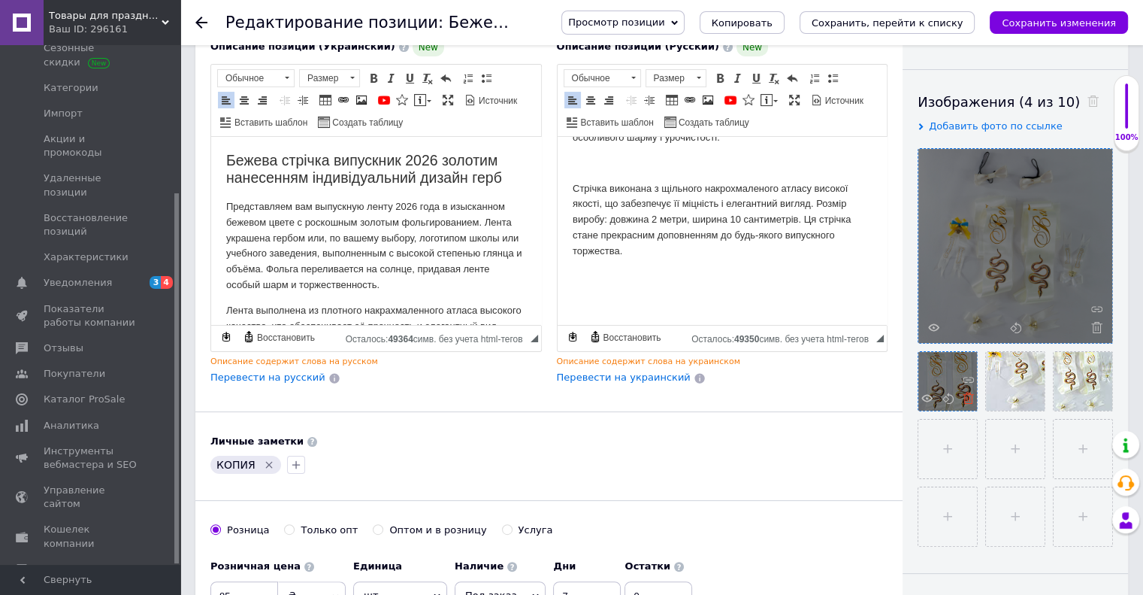
click at [966, 396] on icon at bounding box center [968, 397] width 11 height 11
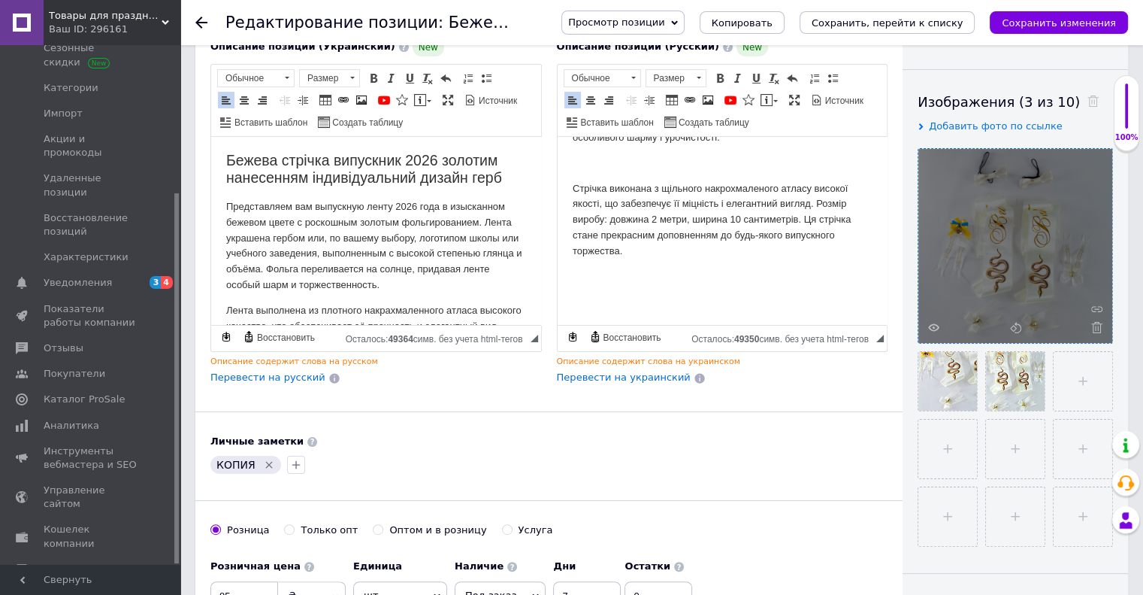
click at [1103, 327] on div at bounding box center [1015, 246] width 194 height 194
click at [1098, 327] on icon at bounding box center [1096, 327] width 11 height 11
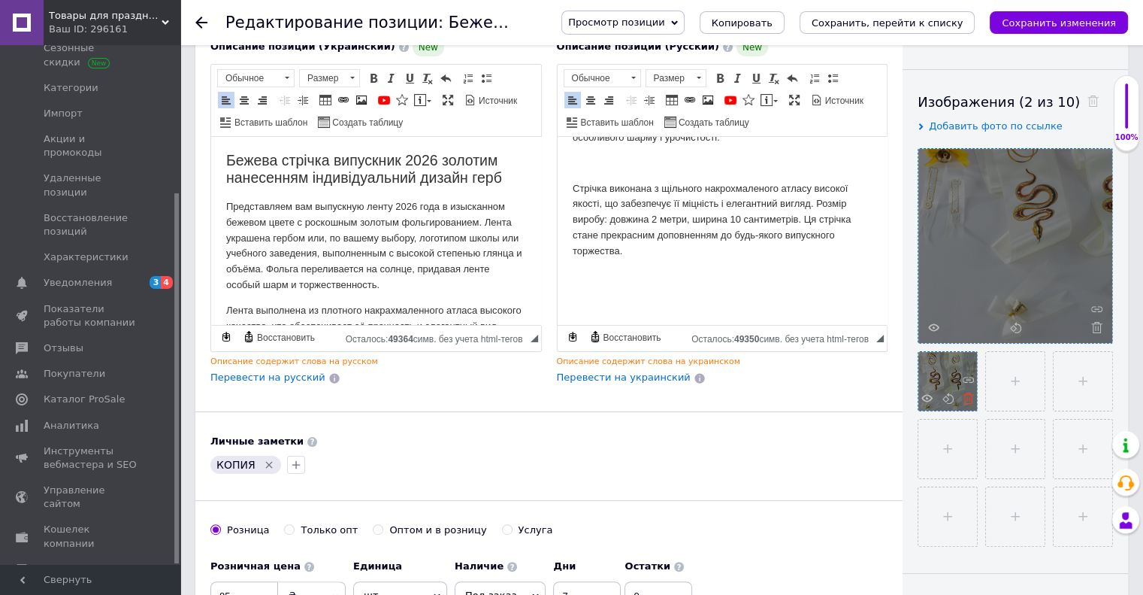
click at [971, 399] on icon at bounding box center [968, 397] width 11 height 11
click at [1091, 330] on icon at bounding box center [1096, 327] width 11 height 11
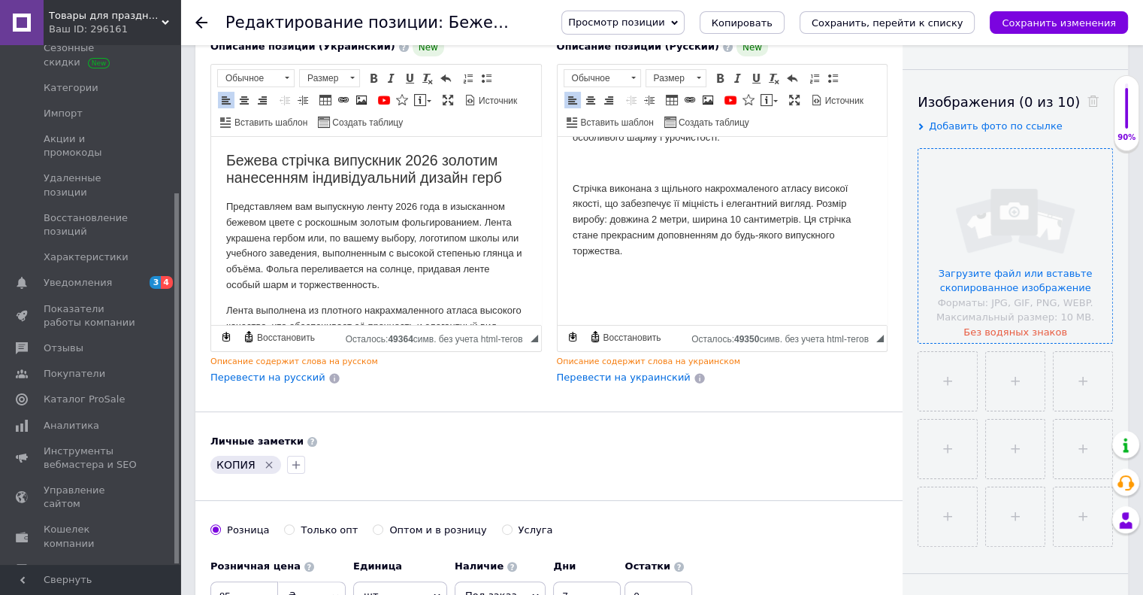
click at [985, 252] on input "file" at bounding box center [1015, 246] width 194 height 194
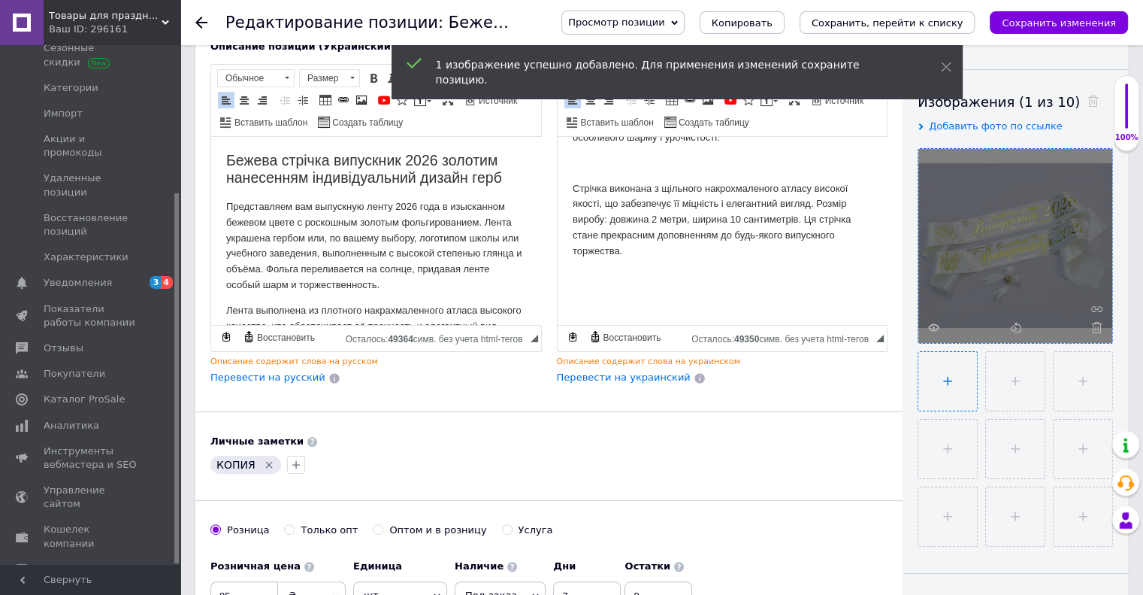
click at [964, 387] on input "file" at bounding box center [947, 381] width 59 height 59
type input "C:\fakepath\IMG_3196-Відновлено-Відновлено.jpg"
click at [1012, 391] on input "file" at bounding box center [1015, 381] width 59 height 59
type input "C:\fakepath\IMG_3218-Відновлено-Відновлено.jpg"
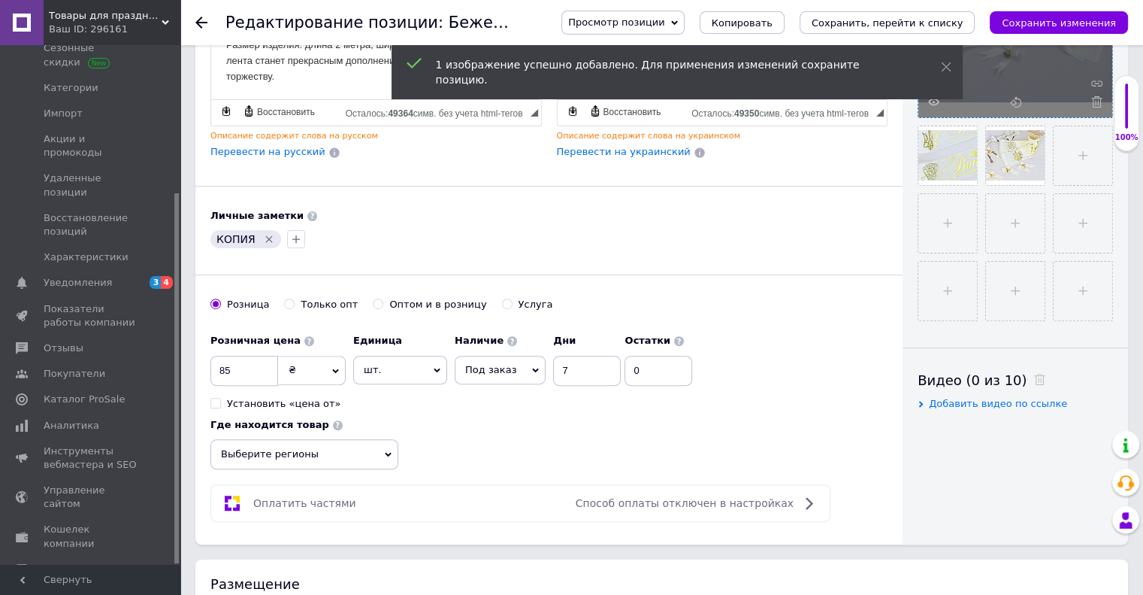
scroll to position [526, 0]
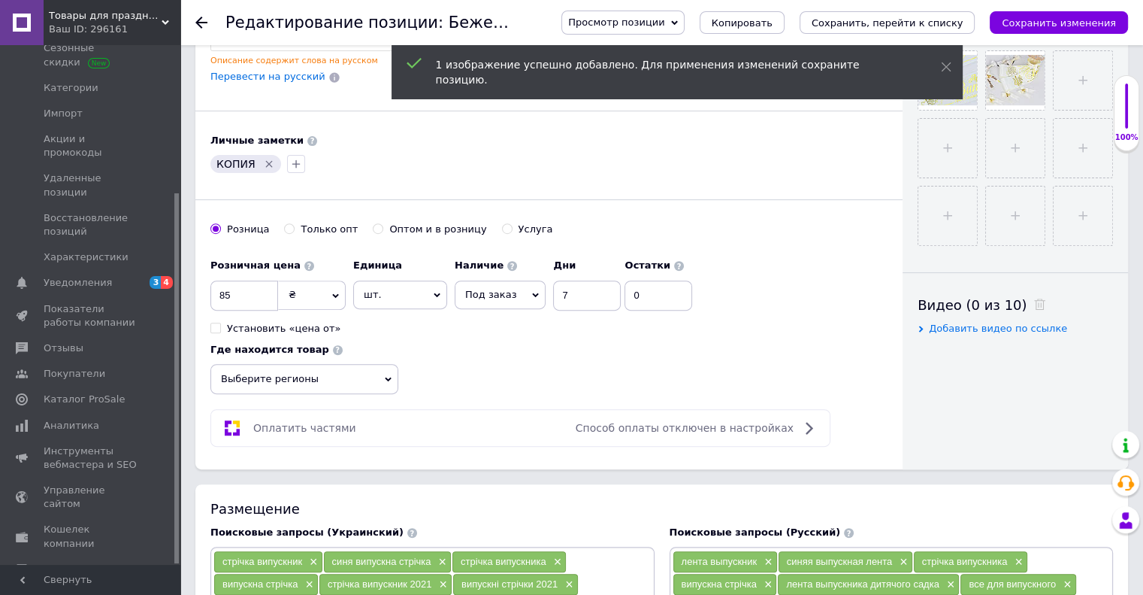
click at [413, 288] on span "шт." at bounding box center [400, 294] width 94 height 29
click at [410, 288] on span "шт." at bounding box center [400, 294] width 94 height 29
click at [494, 340] on div "Розничная цена 85 ₴ $ € CHF £ ¥ PLN ₸ MDL HUF KGS CN¥ TRY ₩ lei Установить «цен…" at bounding box center [548, 322] width 677 height 143
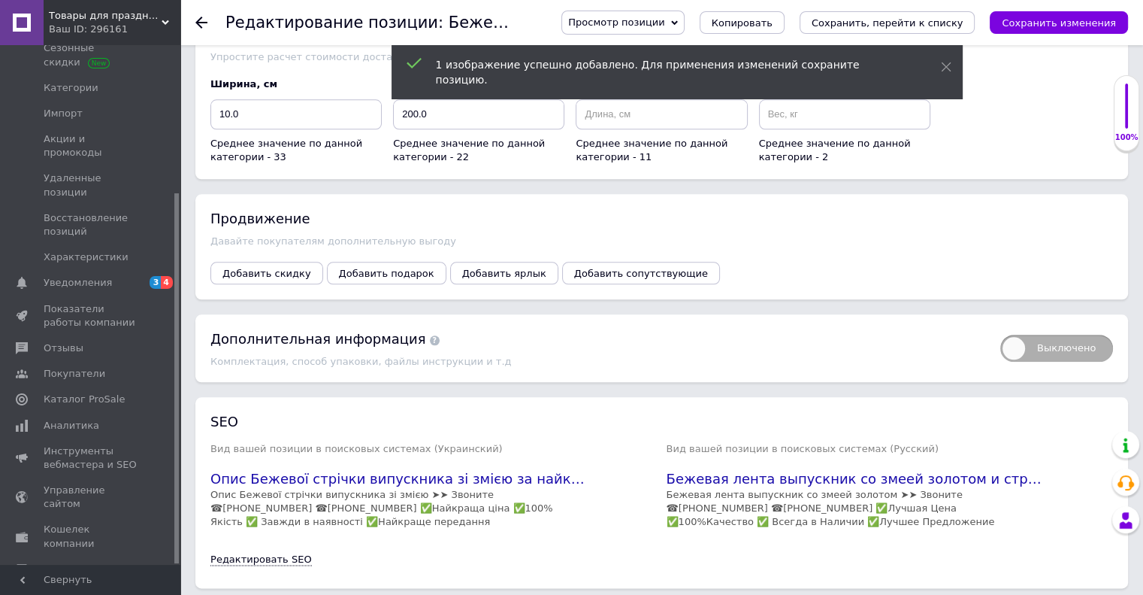
scroll to position [1693, 0]
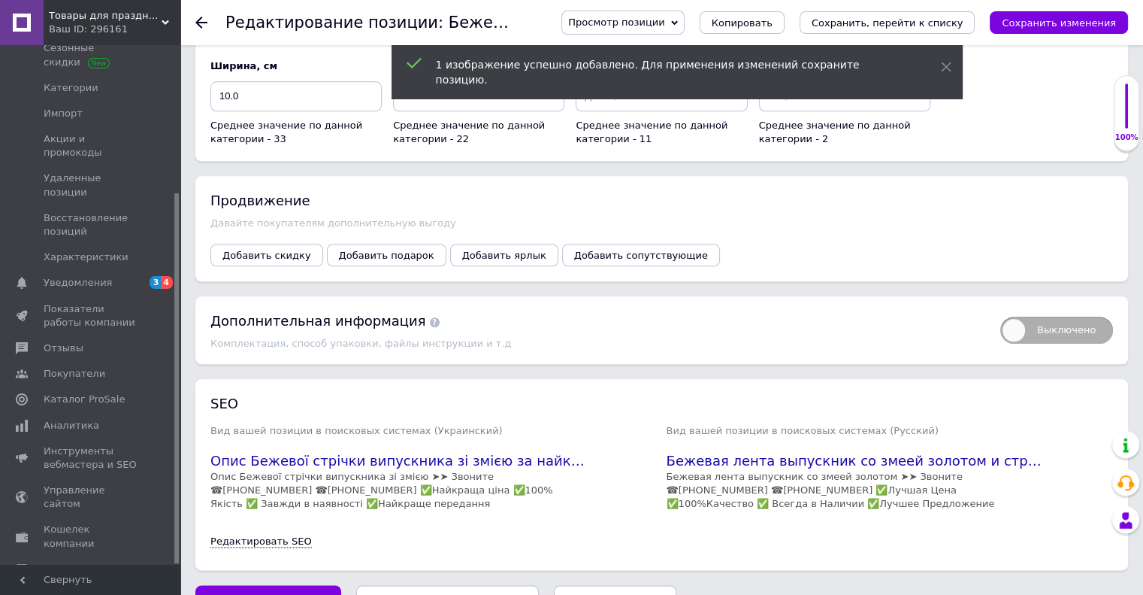
click at [277, 535] on link "Редактировать SEO" at bounding box center [260, 541] width 101 height 12
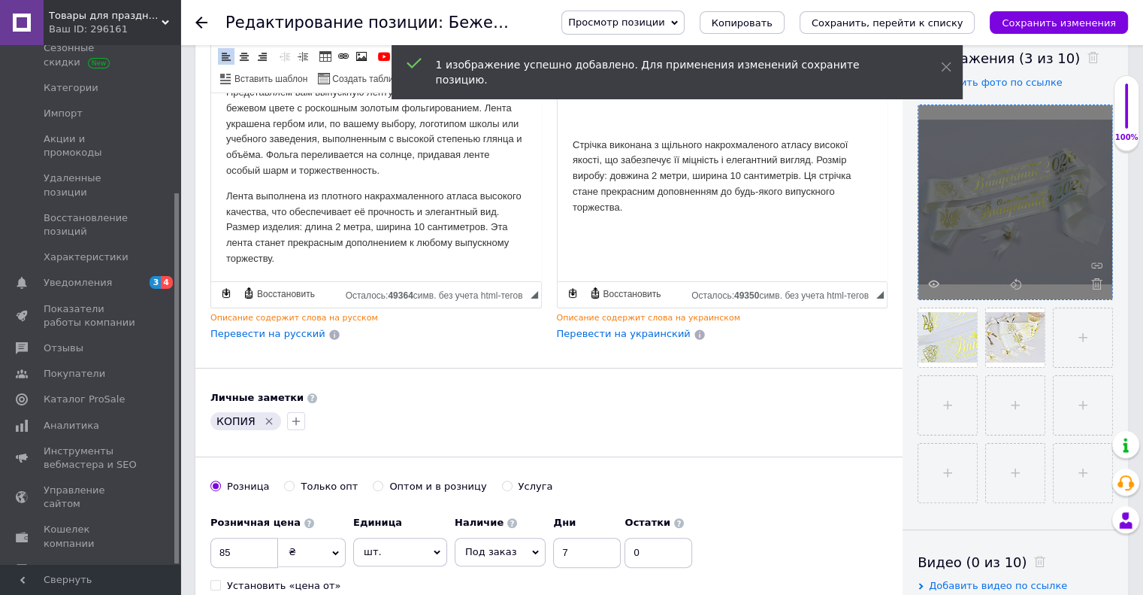
scroll to position [0, 0]
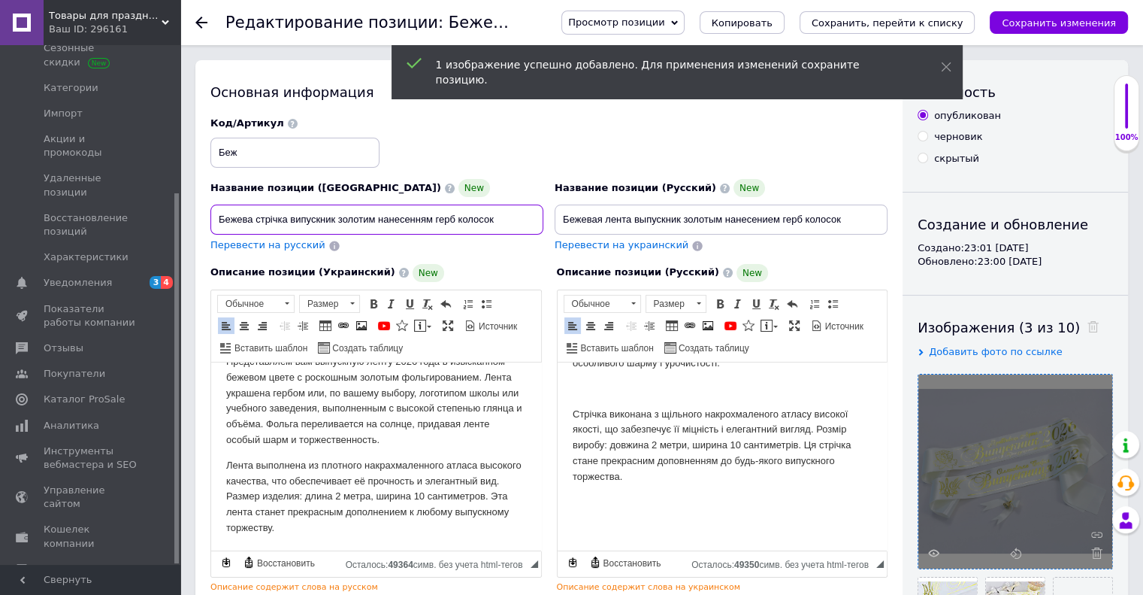
click at [507, 217] on input "Бежева стрічка випускник золотим нанесенням герб колосок" at bounding box center [376, 219] width 333 height 30
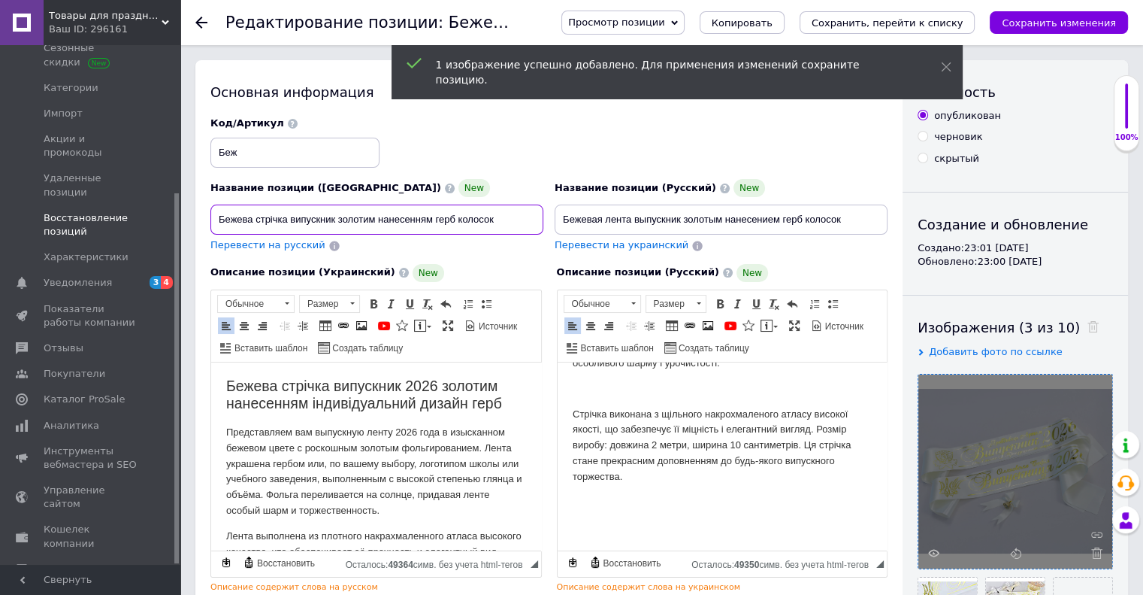
drag, startPoint x: 518, startPoint y: 221, endPoint x: 51, endPoint y: 174, distance: 469.1
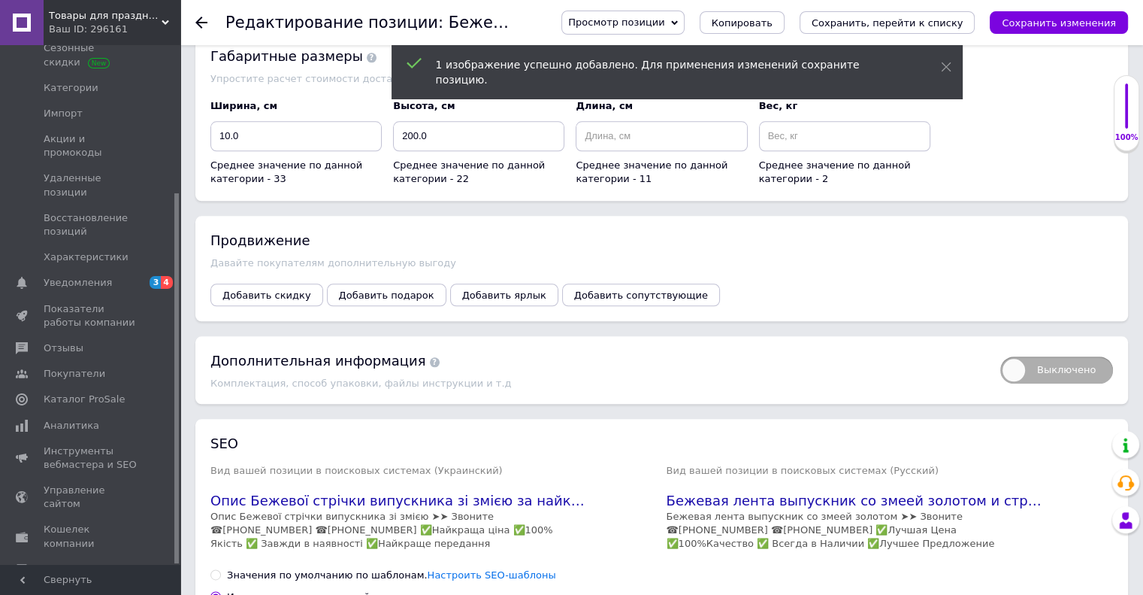
scroll to position [2035, 0]
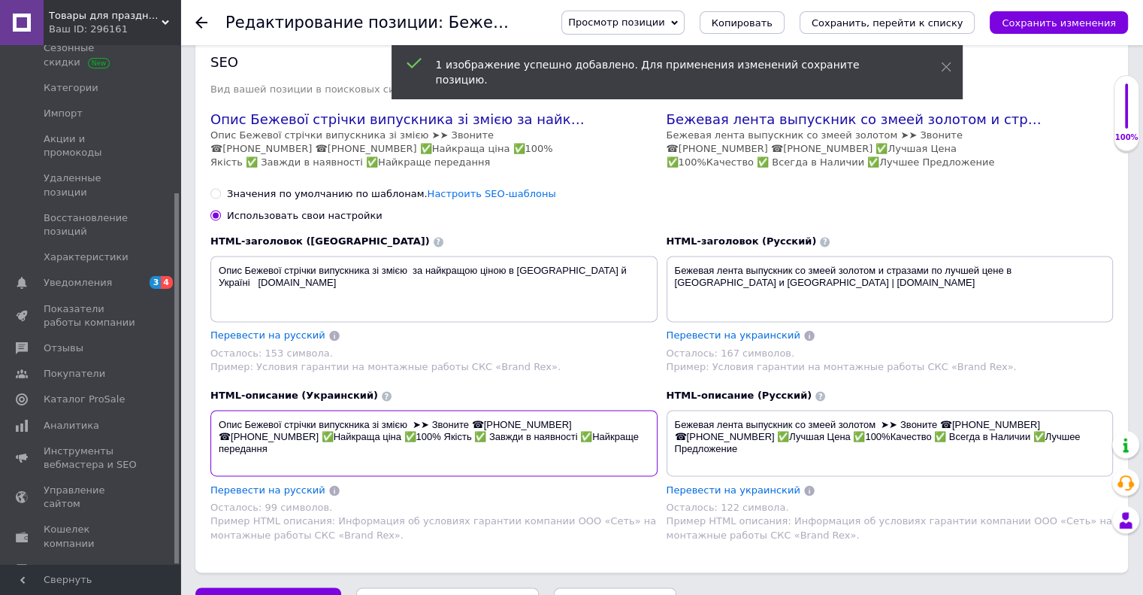
drag, startPoint x: 412, startPoint y: 393, endPoint x: 216, endPoint y: 393, distance: 195.4
click at [216, 410] on textarea "Опис Бежевої стрічки випускника зі змією ➤➤ Звоните ☎[PHONE_NUMBER] ☎[PHONE_NUM…" at bounding box center [433, 443] width 447 height 66
paste textarea "ежева стрічка випускник золотим нанесенням герб колосок"
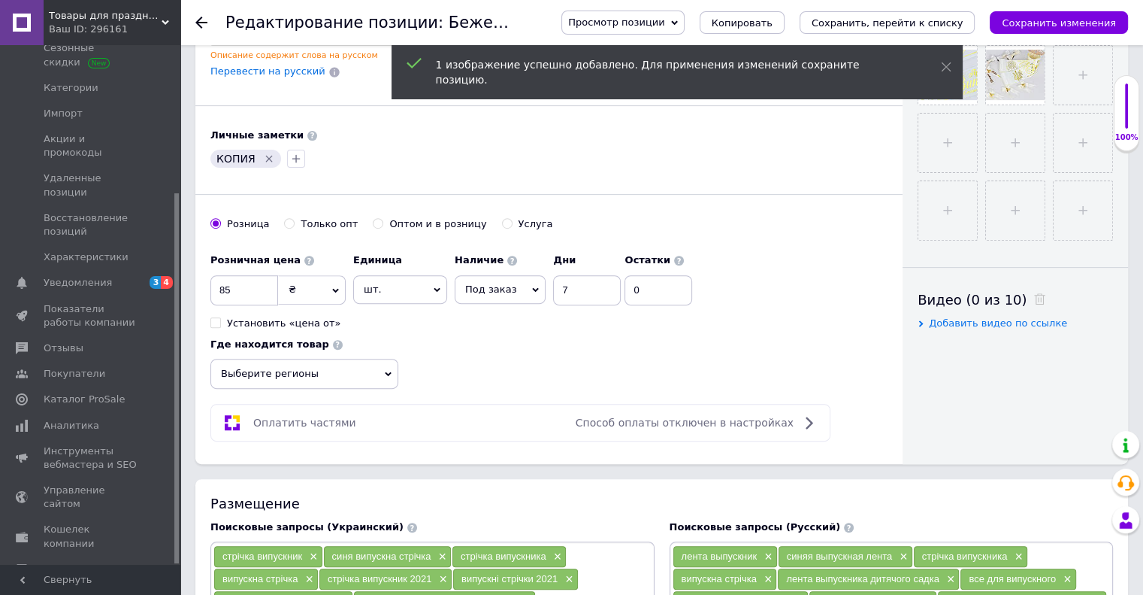
scroll to position [0, 0]
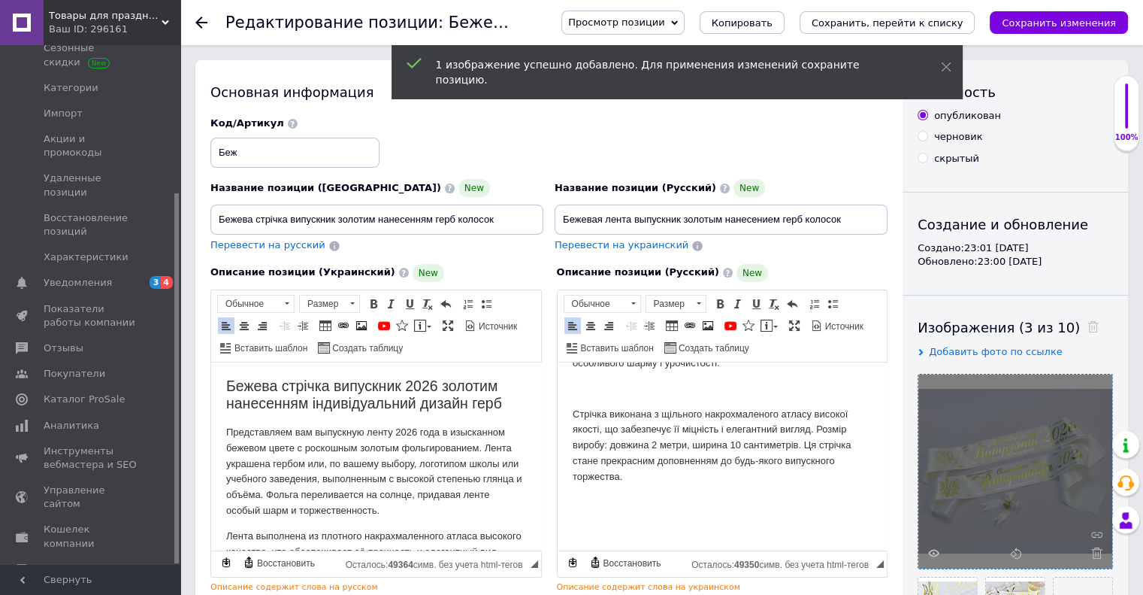
type textarea "Бежева стрічка випускник золотим нанесенням герб колосок➤➤ Звоните ☎[PHONE_NUMB…"
drag, startPoint x: 861, startPoint y: 213, endPoint x: 535, endPoint y: 220, distance: 325.5
click at [535, 220] on div "Название позиции (Украинский) New Бежева стрічка випускник золотим нанесенням г…" at bounding box center [549, 184] width 688 height 147
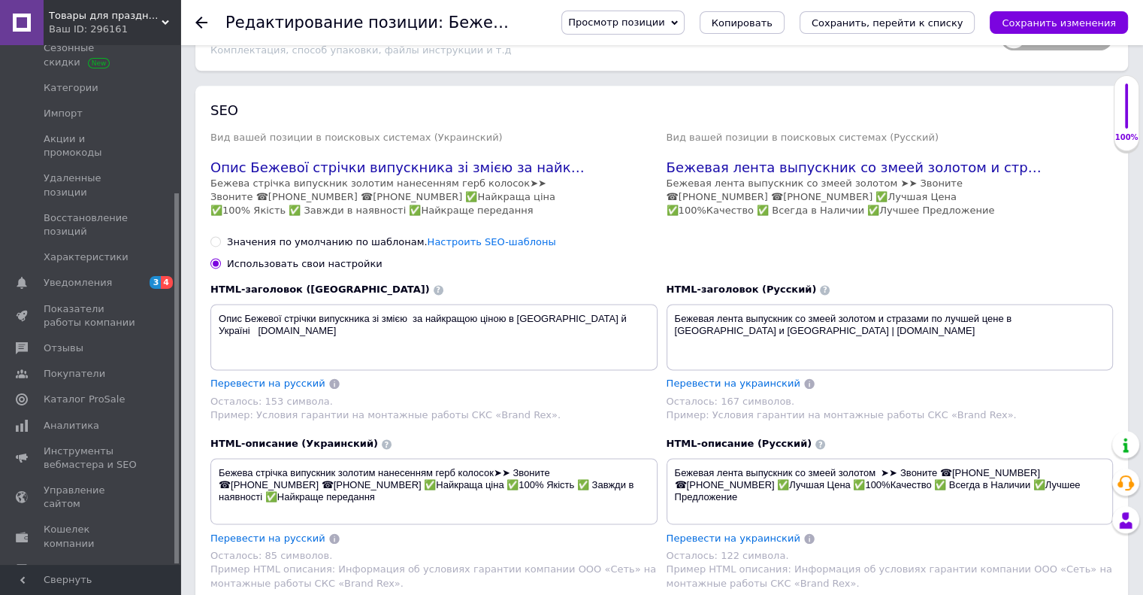
scroll to position [2035, 0]
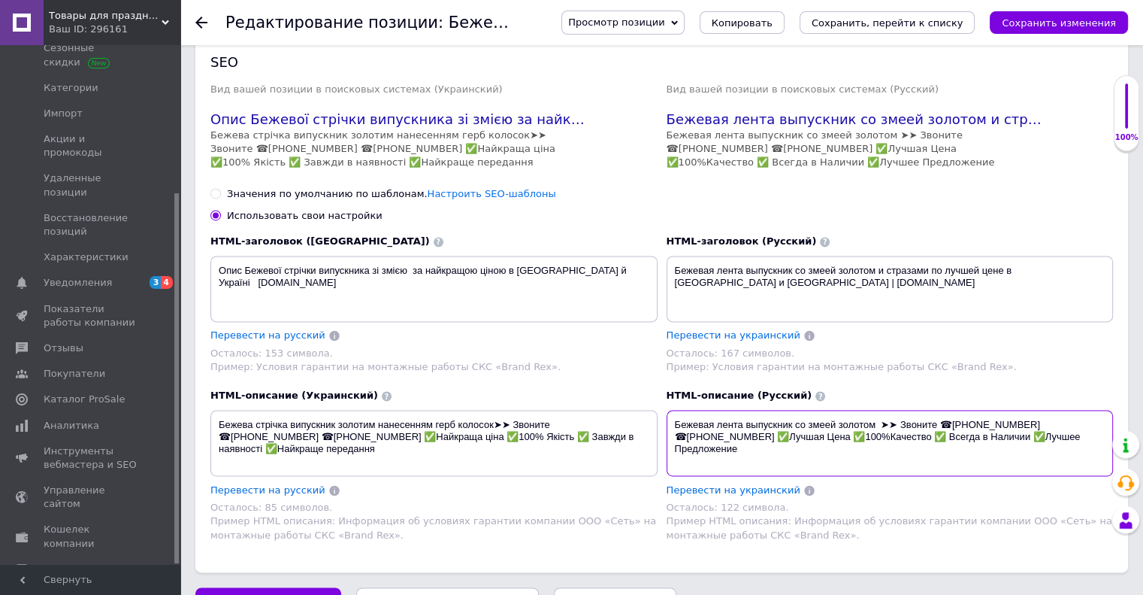
drag, startPoint x: 881, startPoint y: 387, endPoint x: 658, endPoint y: 370, distance: 223.1
click at [658, 370] on div "HTML-заголовок (Украинский) Опис Бежевої стрічки випускника зі змією за найкращ…" at bounding box center [662, 395] width 912 height 331
paste textarea "золотым нанесением герб колосок"
type textarea "Бежевая лента выпускник золотым нанесением герб колосок➤➤ Звоните ☎[PHONE_NUMBE…"
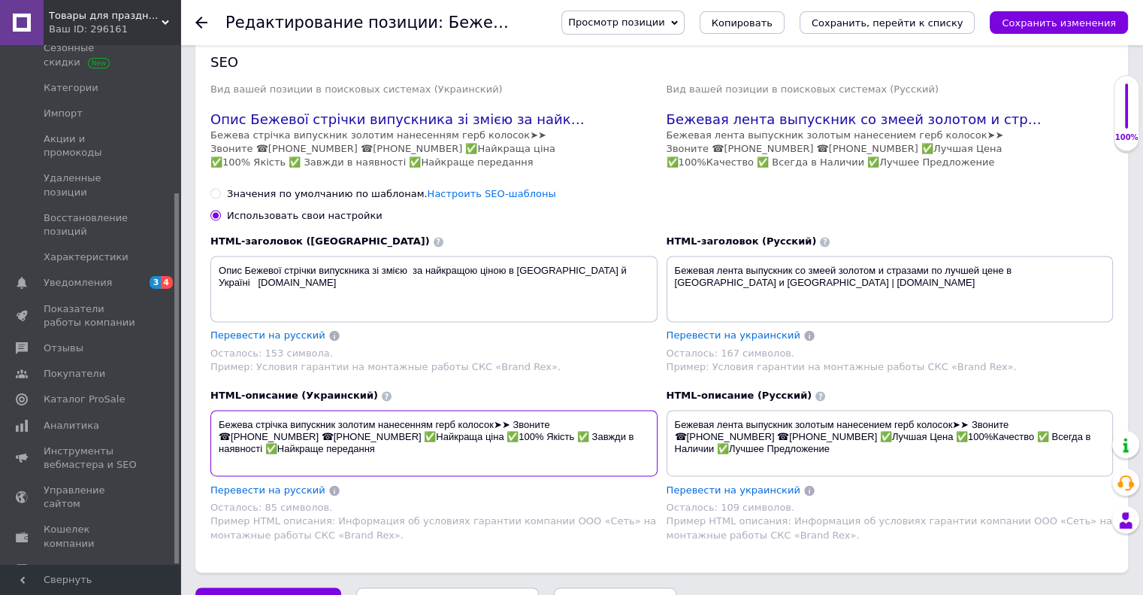
drag, startPoint x: 493, startPoint y: 388, endPoint x: 183, endPoint y: 370, distance: 310.2
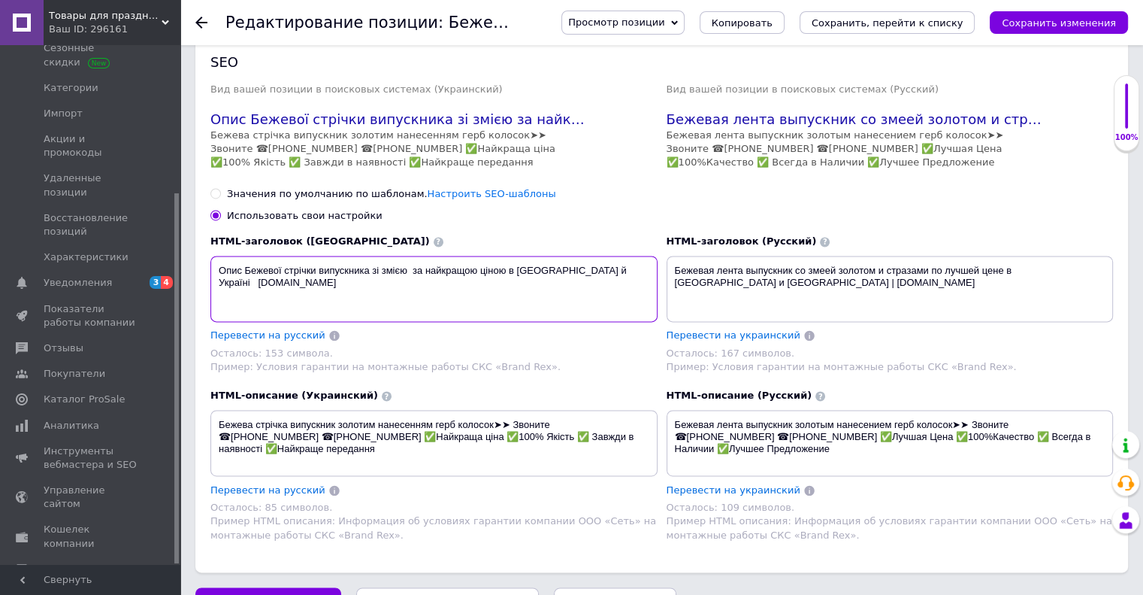
drag, startPoint x: 219, startPoint y: 232, endPoint x: 409, endPoint y: 220, distance: 189.8
click at [409, 256] on textarea "Опис Бежевої стрічки випускника зі змією за найкращою ціною в [GEOGRAPHIC_DATA]…" at bounding box center [433, 289] width 447 height 66
paste textarea "ежева стрічка випускник золотим нанесенням герб колосок"
type textarea "Бежева стрічка випускник золотим нанесенням герб колосок за найкращою ціною в […"
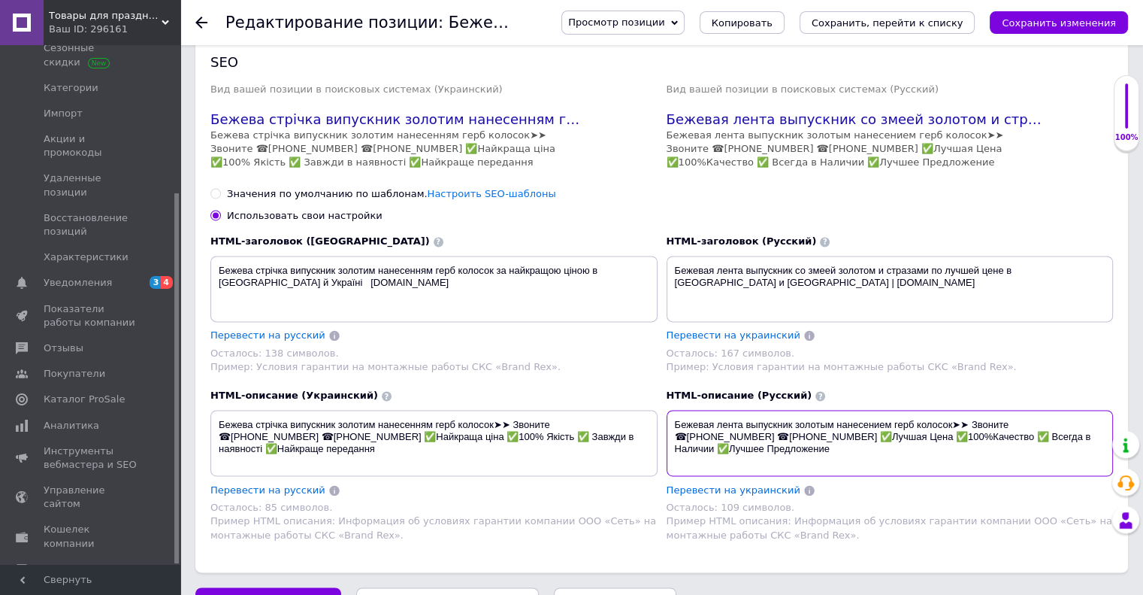
drag, startPoint x: 675, startPoint y: 389, endPoint x: 952, endPoint y: 384, distance: 276.6
click at [952, 410] on textarea "Бежевая лента выпускник золотым нанесением герб колосок➤➤ Звоните ☎[PHONE_NUMBE…" at bounding box center [890, 443] width 447 height 66
click at [1009, 346] on div "Осталось: 167 символов." at bounding box center [890, 353] width 447 height 14
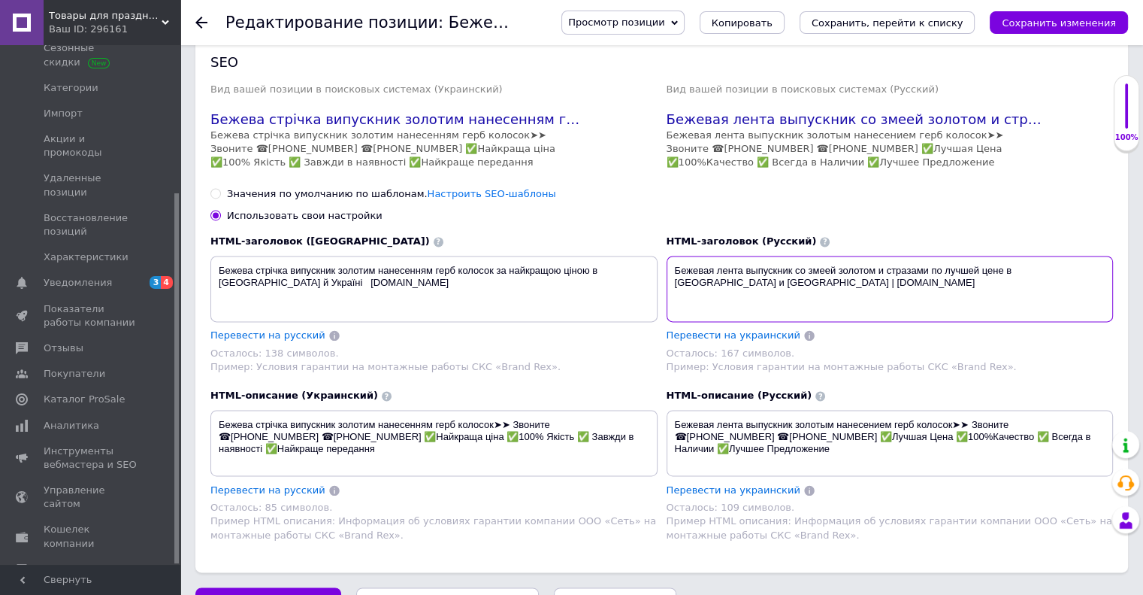
drag, startPoint x: 676, startPoint y: 235, endPoint x: 873, endPoint y: 229, distance: 197.0
click at [873, 256] on textarea "Бежевая лента выпускник со змеей золотом и стразами по лучшей цене в [GEOGRAPHI…" at bounding box center [890, 289] width 447 height 66
paste textarea "золотым нанесением герб колосок"
type textarea "Бежевая лента выпускник золотым нанесением герб колосок и стразами по лучшей це…"
click at [302, 594] on span "Сохранить изменения" at bounding box center [268, 601] width 114 height 11
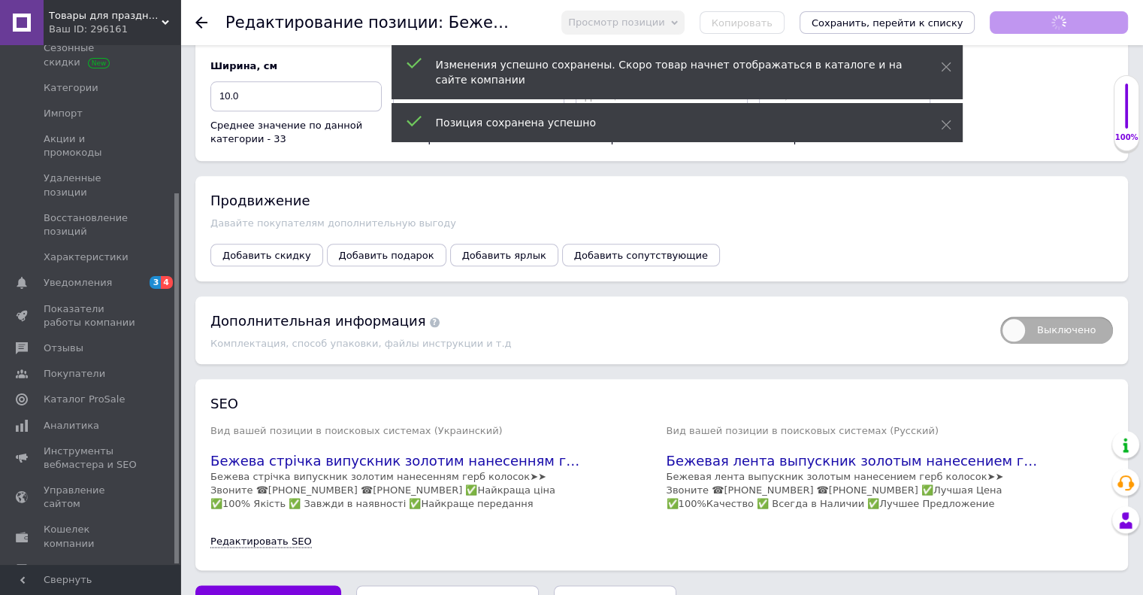
scroll to position [54, 0]
